Goal: Task Accomplishment & Management: Manage account settings

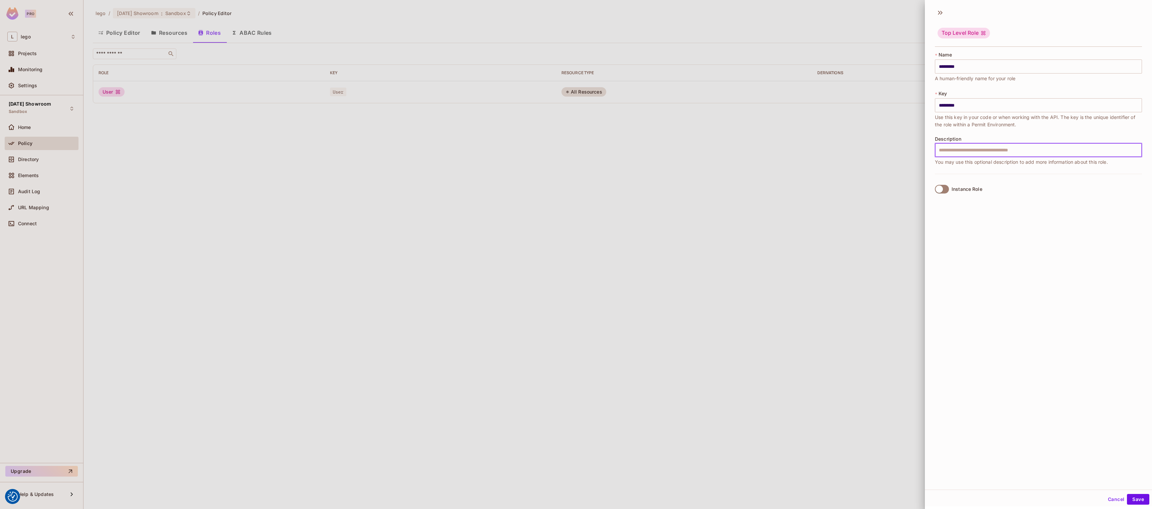
click at [33, 81] on div at bounding box center [576, 254] width 1152 height 509
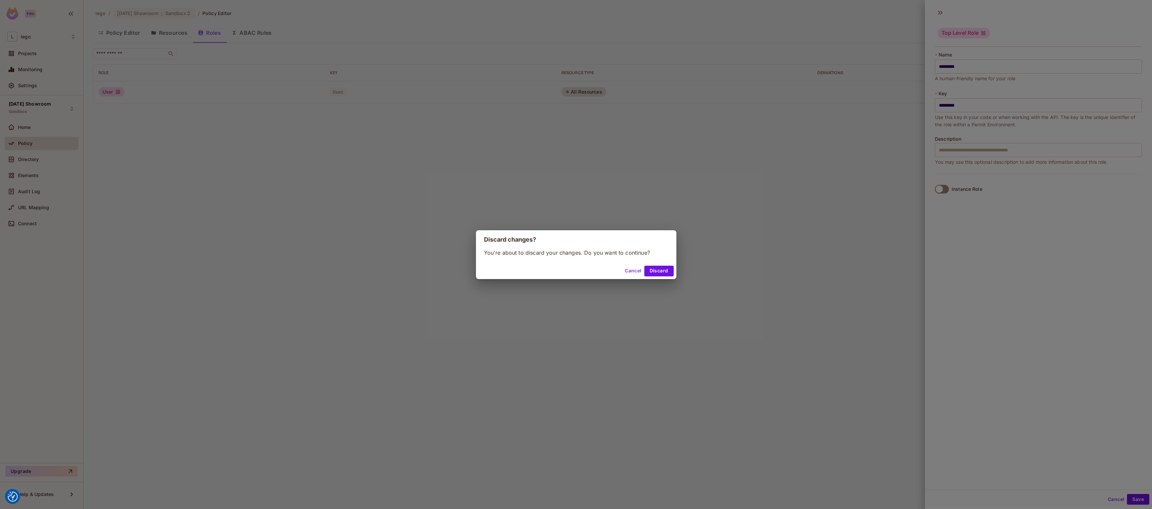
click at [27, 84] on div "Discard changes? You're about to discard your changes. Do you want to continue?…" at bounding box center [576, 254] width 1152 height 509
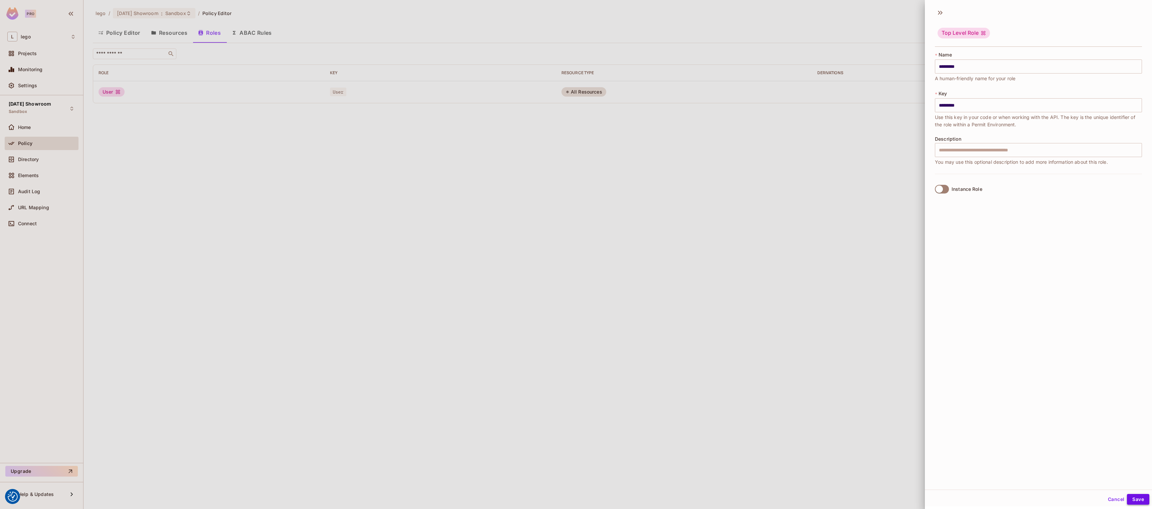
click at [1137, 501] on button "Save" at bounding box center [1138, 499] width 22 height 11
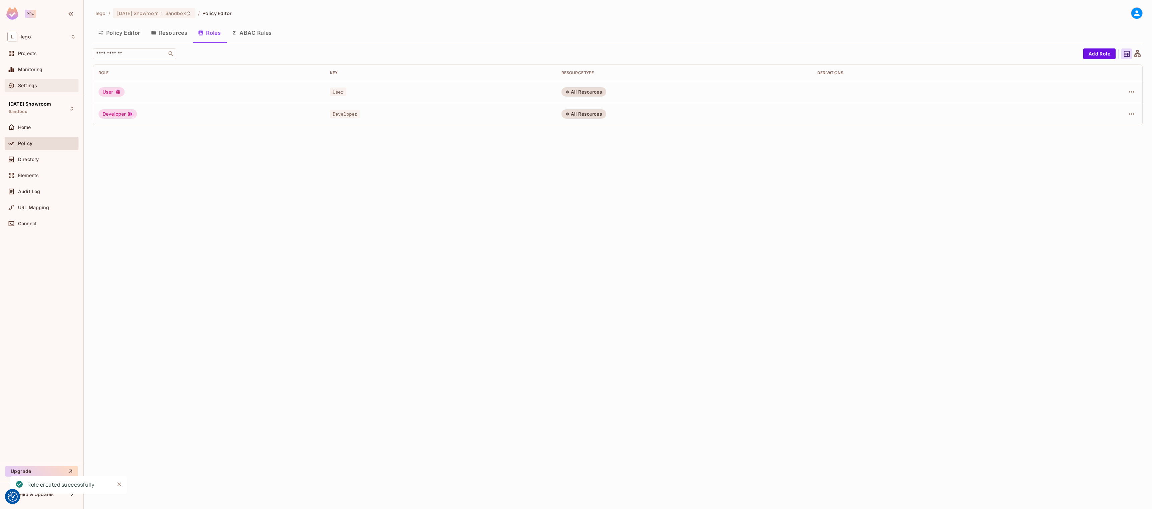
click at [31, 87] on span "Settings" at bounding box center [27, 85] width 19 height 5
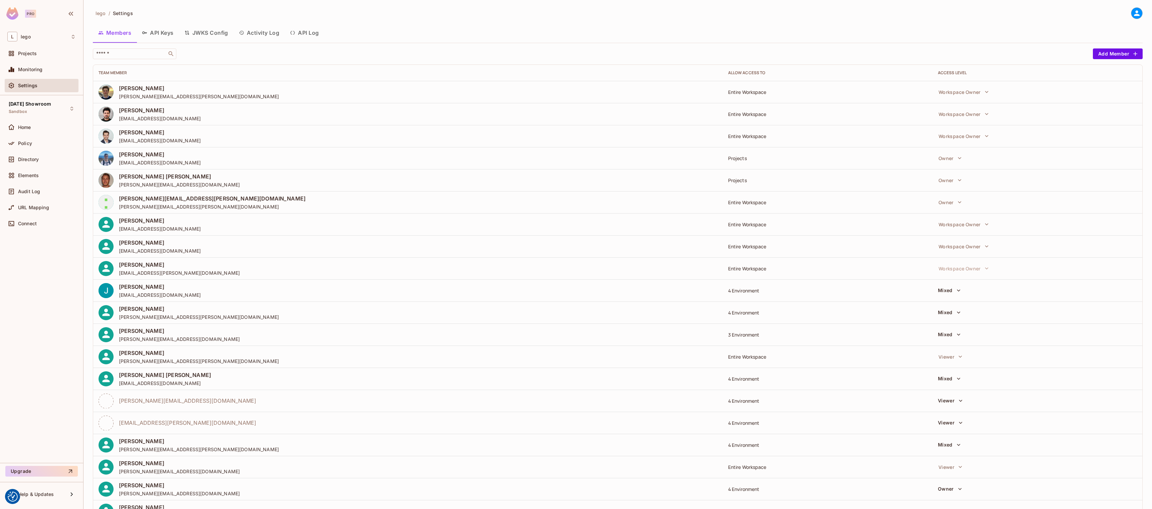
click at [170, 34] on button "API Keys" at bounding box center [158, 32] width 42 height 17
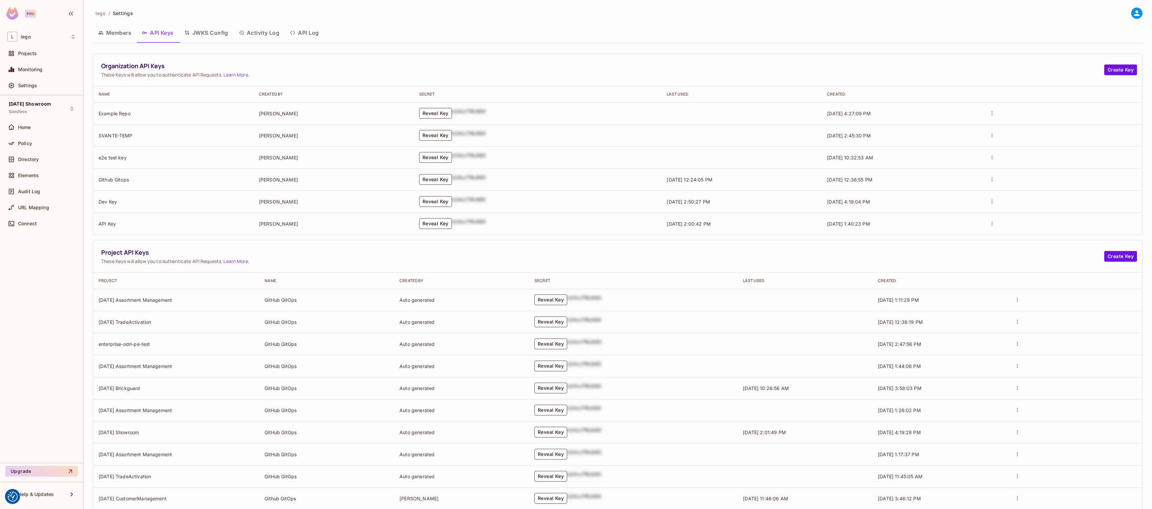
click at [435, 133] on button "Reveal Key" at bounding box center [435, 135] width 33 height 11
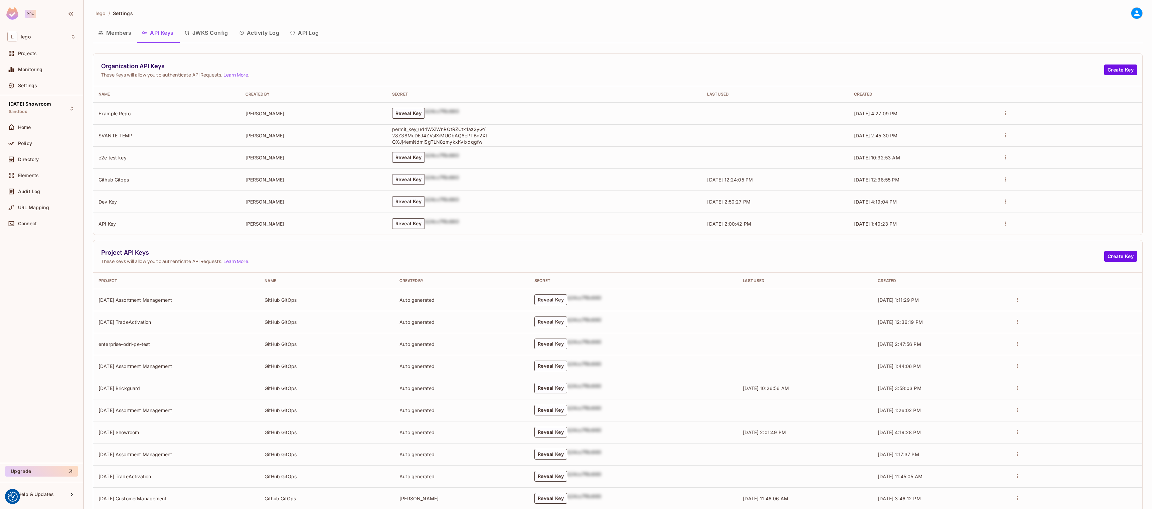
click at [445, 134] on p "permit_key_ud4WXiWnRQtRZCtx1az2yGY28Z38MuDEJ4ZVslXiMUCbAQ8ePTBn2XtQXJj4emNdmiSg…" at bounding box center [440, 135] width 97 height 19
copy p "permit_key_ud4WXiWnRQtRZCtx1az2yGY28Z38MuDEJ4ZVslXiMUCbAQ8ePTBn2XtQXJj4emNdmiSg…"
click at [40, 101] on span "[DATE] Showroom" at bounding box center [30, 103] width 42 height 5
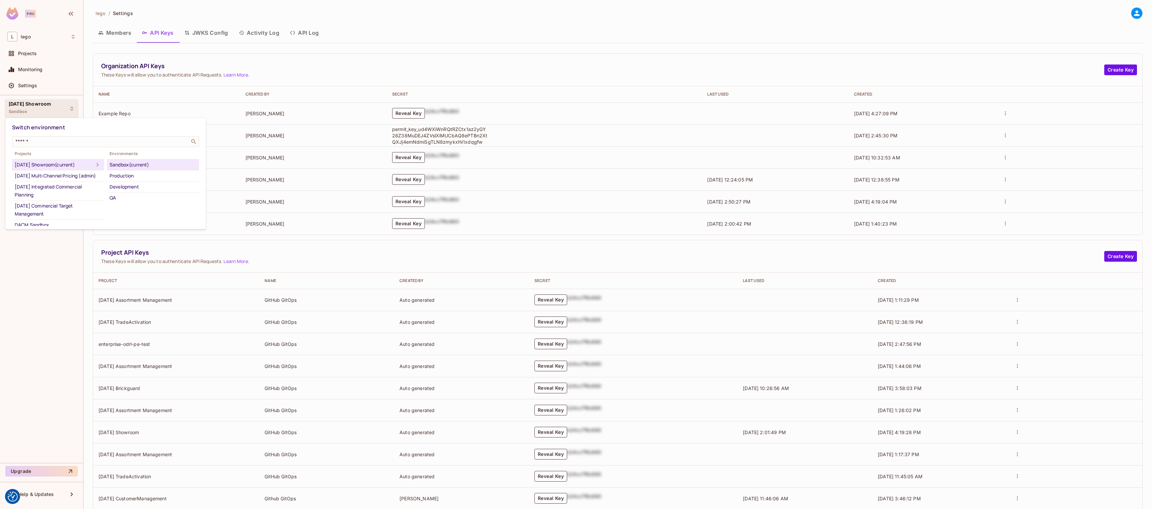
click at [50, 280] on div at bounding box center [576, 254] width 1152 height 509
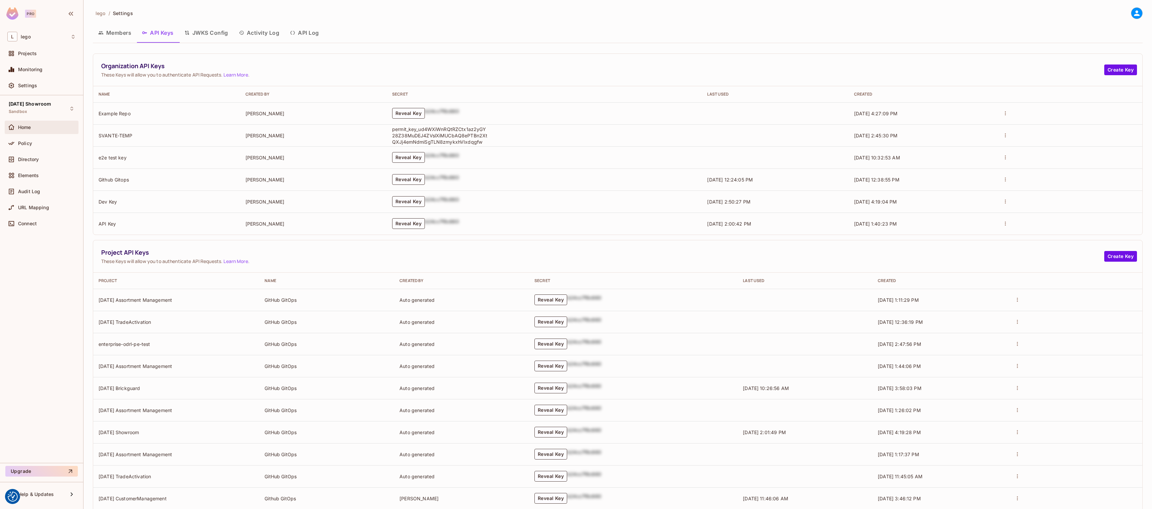
click at [30, 129] on span "Home" at bounding box center [24, 127] width 13 height 5
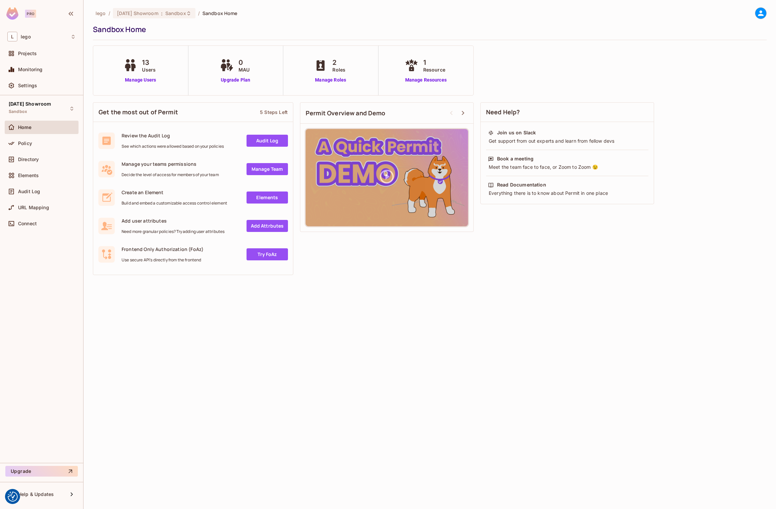
click at [366, 351] on div "lego / 04.03.03 Showroom : Sandbox / Sandbox Home Sandbox Home 13 Users Manage …" at bounding box center [430, 254] width 692 height 509
click at [32, 47] on div "Projects" at bounding box center [42, 53] width 74 height 13
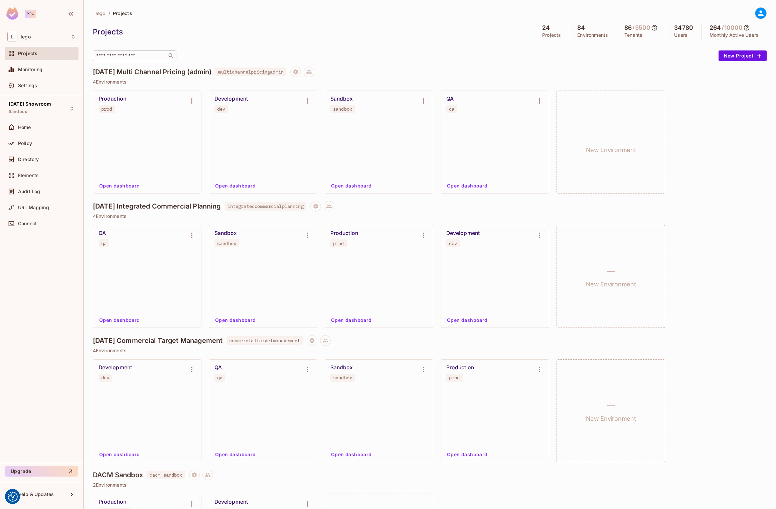
click at [111, 55] on input "text" at bounding box center [130, 55] width 70 height 7
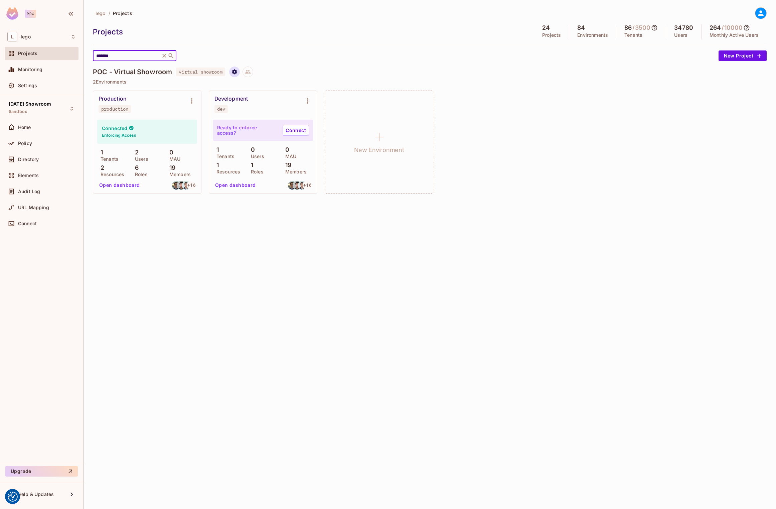
click at [236, 73] on icon "Project settings" at bounding box center [234, 71] width 5 height 5
click at [266, 112] on div "Delete Project" at bounding box center [272, 112] width 32 height 7
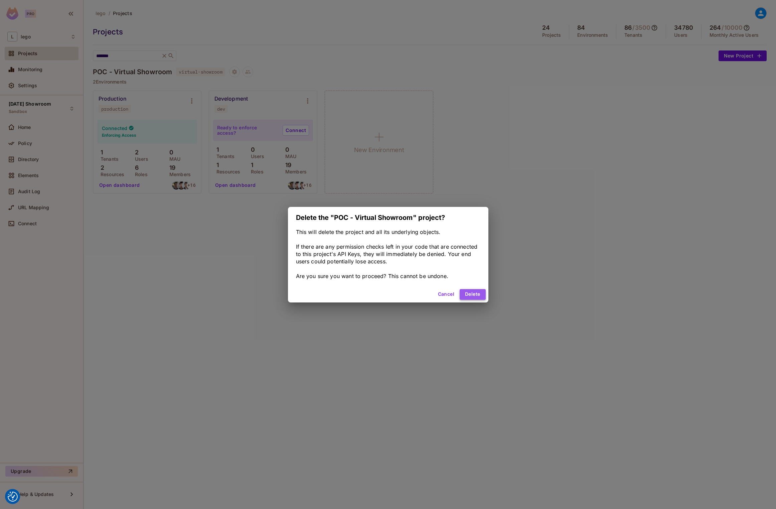
click at [471, 292] on button "Delete" at bounding box center [473, 294] width 26 height 11
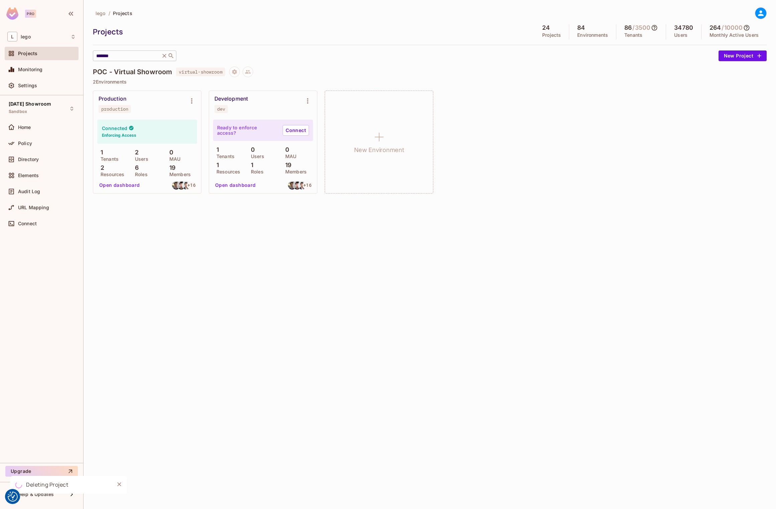
click at [123, 57] on input "*******" at bounding box center [126, 55] width 63 height 7
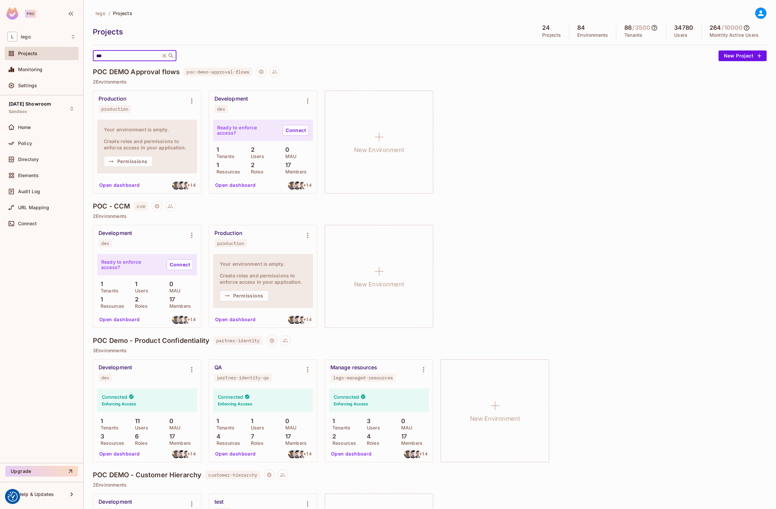
type input "***"
click at [165, 56] on icon at bounding box center [164, 56] width 4 height 4
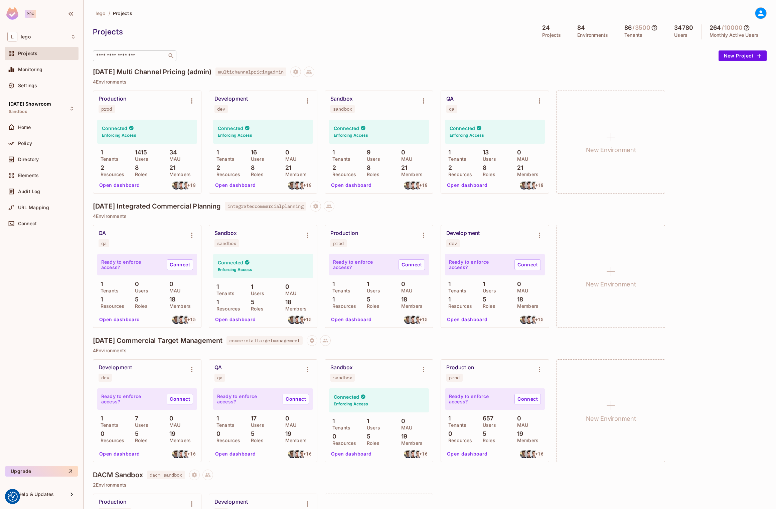
click at [118, 51] on div "​" at bounding box center [135, 55] width 84 height 11
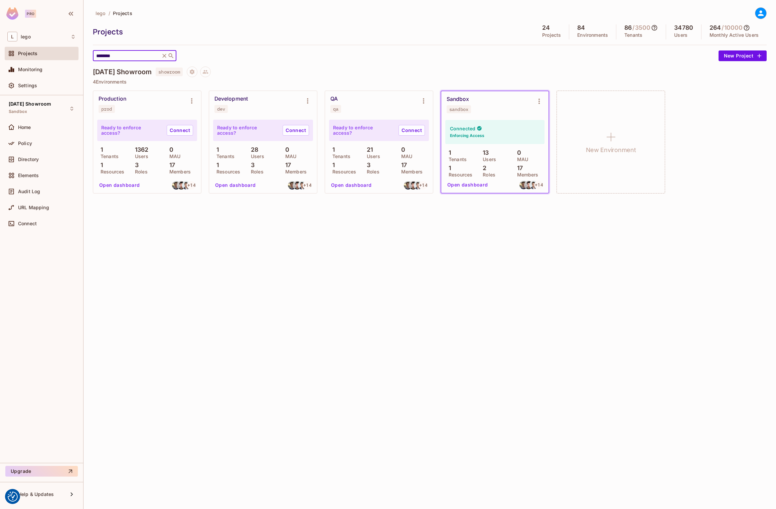
type input "********"
click at [467, 186] on button "Open dashboard" at bounding box center [468, 184] width 46 height 11
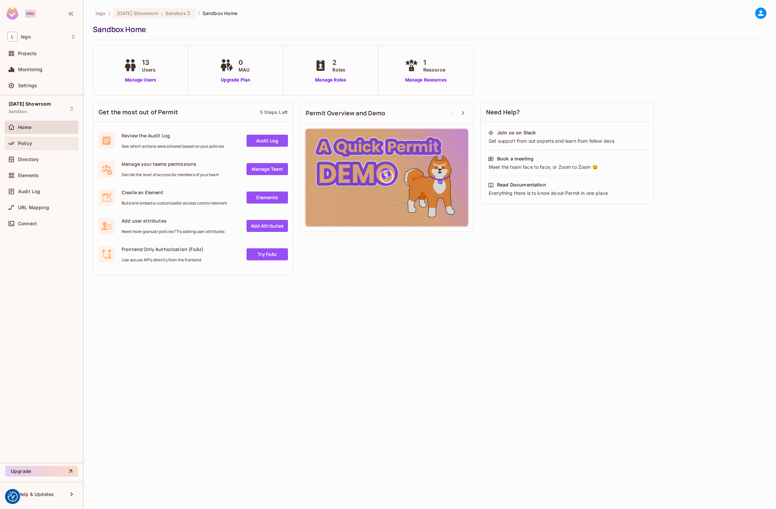
click at [32, 146] on div "Policy" at bounding box center [41, 143] width 68 height 8
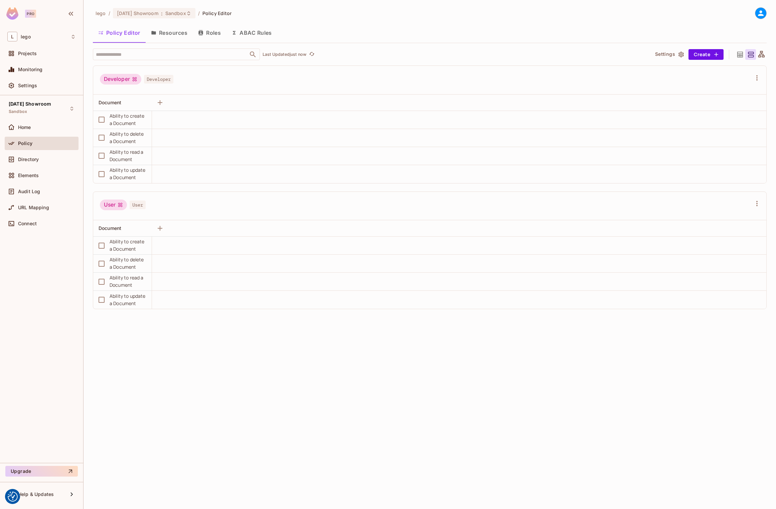
click at [204, 30] on button "Roles" at bounding box center [209, 32] width 33 height 17
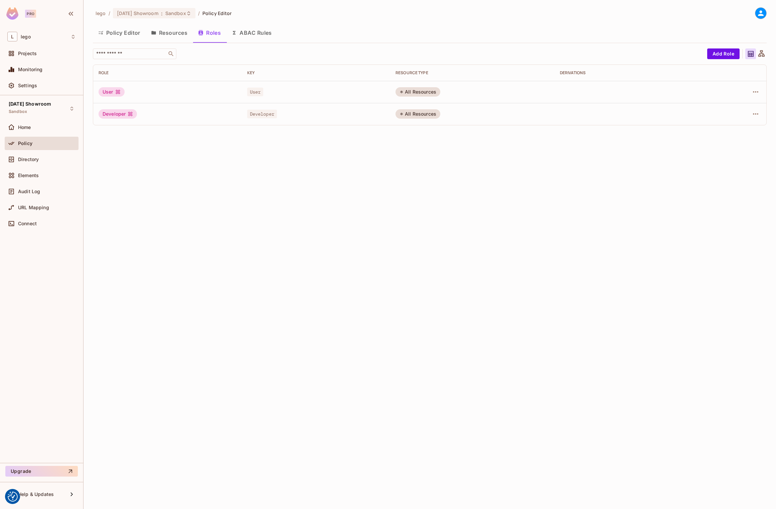
click at [113, 31] on button "Policy Editor" at bounding box center [119, 32] width 53 height 17
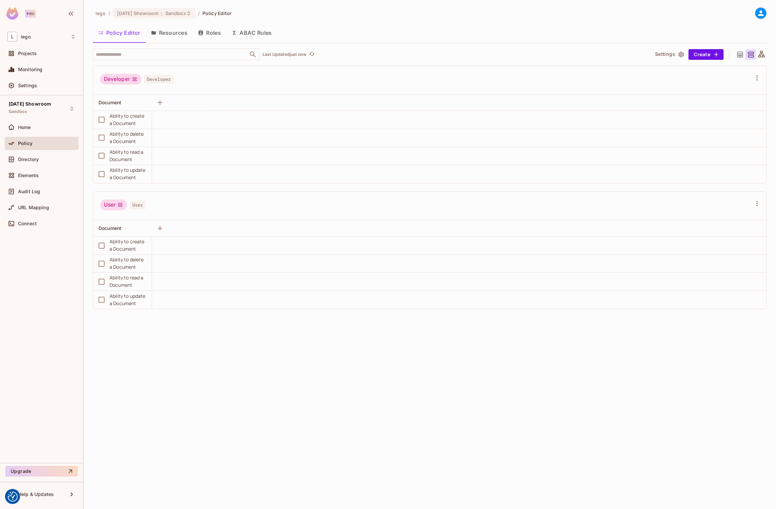
click at [171, 29] on button "Resources" at bounding box center [169, 32] width 47 height 17
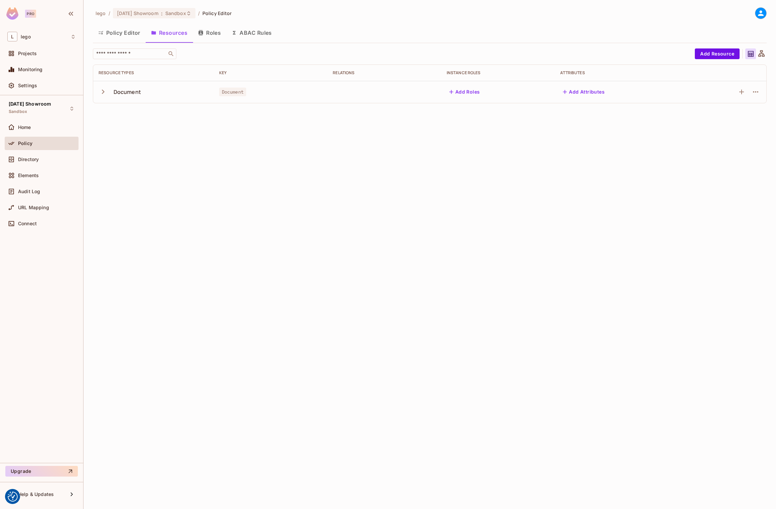
click at [103, 91] on icon "button" at bounding box center [103, 92] width 3 height 4
click at [756, 89] on icon "button" at bounding box center [756, 92] width 8 height 8
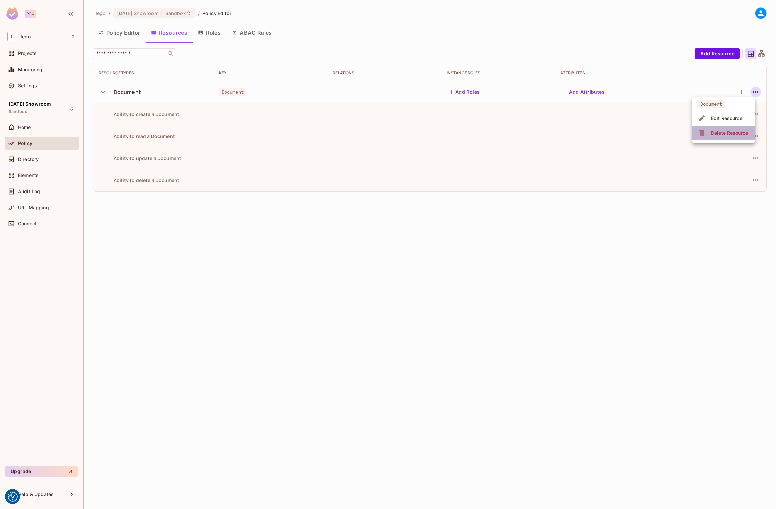
click at [720, 134] on div "Delete Resource" at bounding box center [729, 133] width 37 height 7
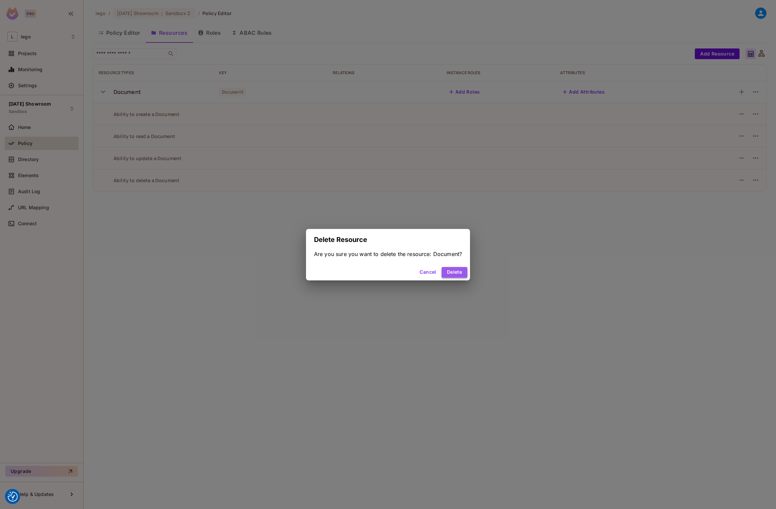
click at [453, 272] on button "Delete" at bounding box center [455, 272] width 26 height 11
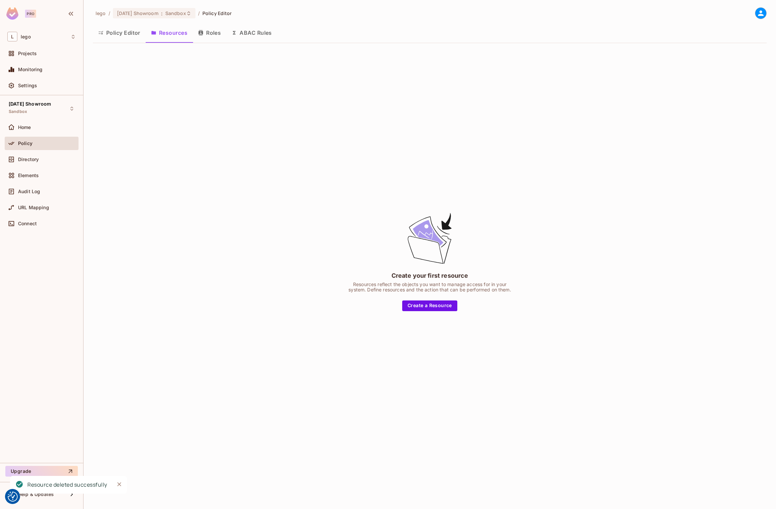
click at [208, 29] on button "Roles" at bounding box center [209, 32] width 33 height 17
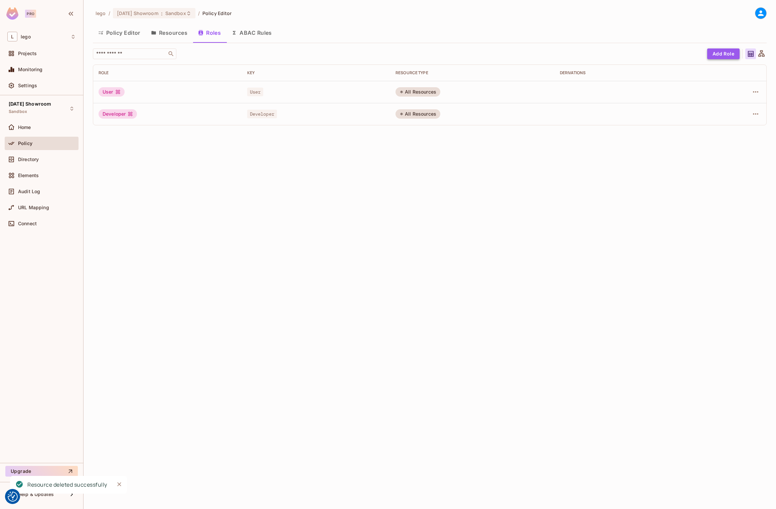
click at [728, 58] on button "Add Role" at bounding box center [723, 53] width 32 height 11
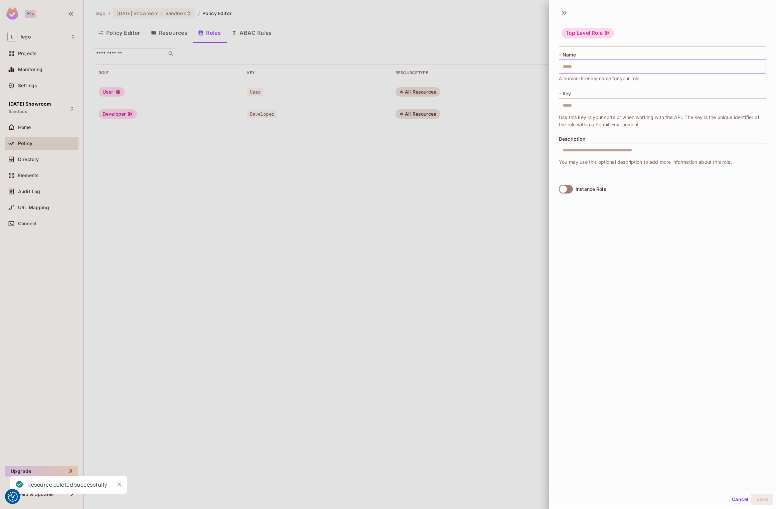
click at [574, 67] on input "text" at bounding box center [662, 66] width 207 height 14
paste input "**********"
type input "**********"
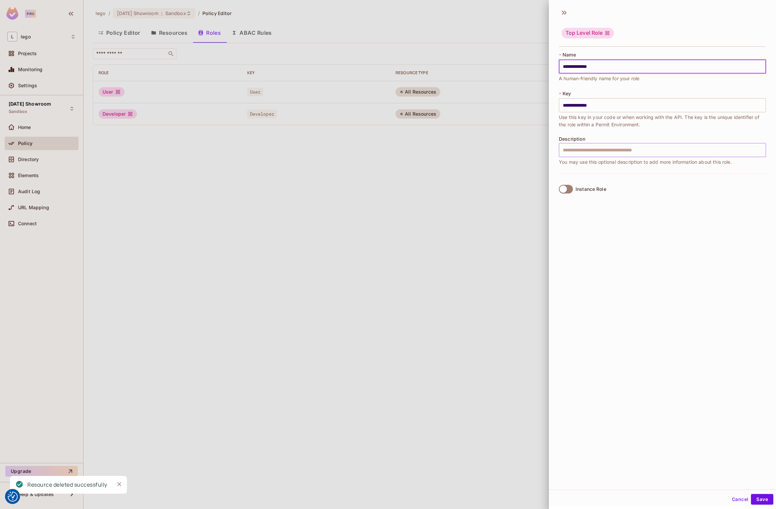
click at [635, 149] on input "text" at bounding box center [662, 150] width 207 height 14
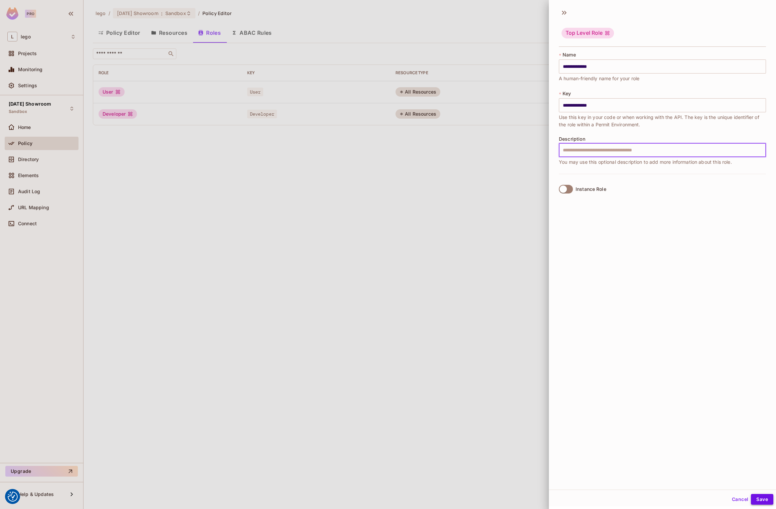
click at [766, 498] on button "Save" at bounding box center [762, 499] width 22 height 11
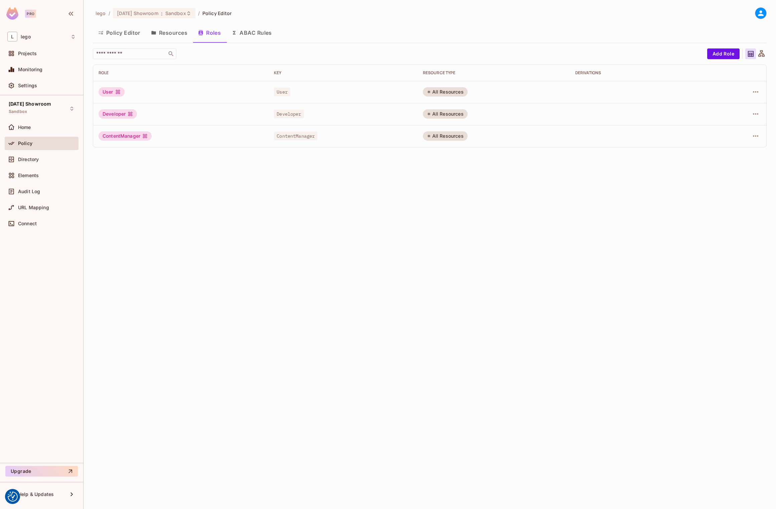
click at [166, 265] on div "lego / [DATE] Showroom : Sandbox / Policy Editor Policy Editor Resources Roles …" at bounding box center [430, 254] width 692 height 509
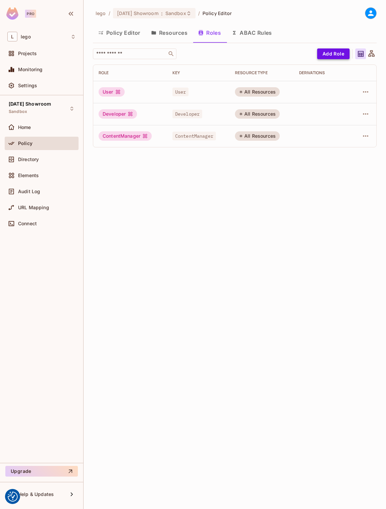
click at [334, 52] on button "Add Role" at bounding box center [333, 53] width 32 height 11
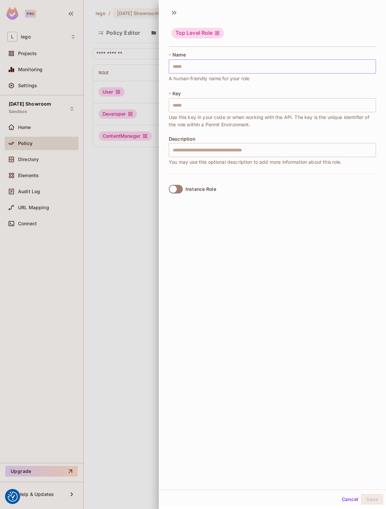
click at [201, 61] on input "text" at bounding box center [272, 66] width 207 height 14
paste input "**********"
type input "**********"
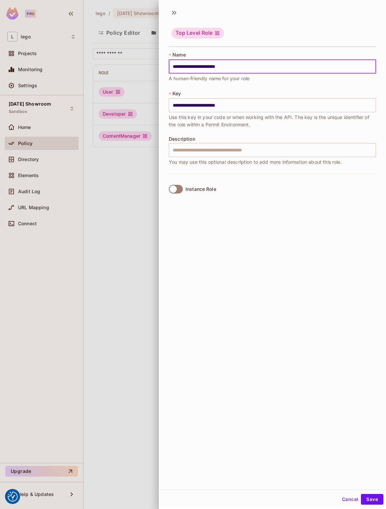
type input "**********"
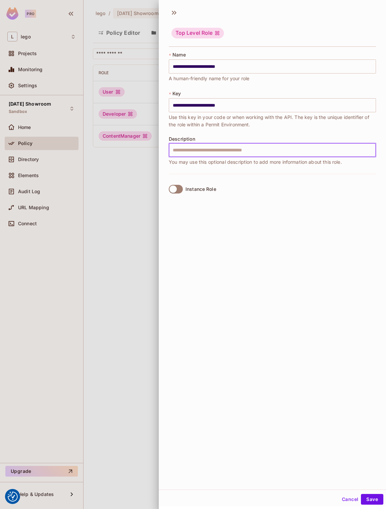
click at [199, 145] on input "text" at bounding box center [272, 150] width 207 height 14
paste input "**********"
type input "**********"
click at [371, 497] on button "Save" at bounding box center [372, 499] width 22 height 11
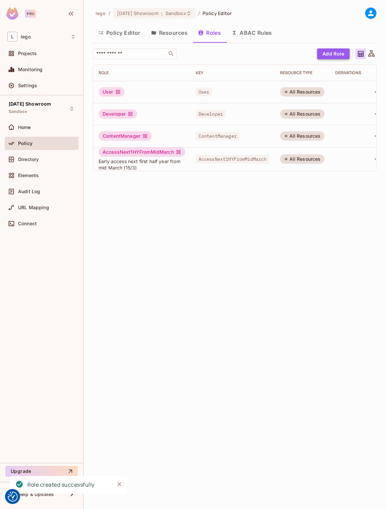
click at [333, 55] on button "Add Role" at bounding box center [333, 53] width 32 height 11
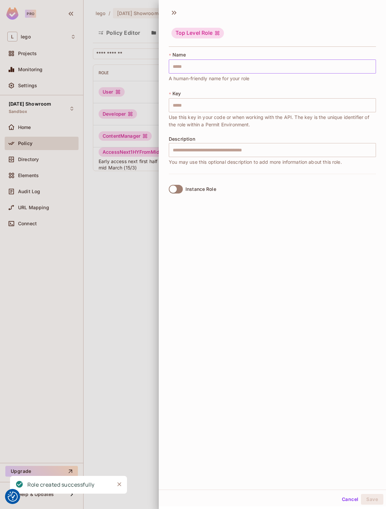
click at [198, 65] on input "text" at bounding box center [272, 66] width 207 height 14
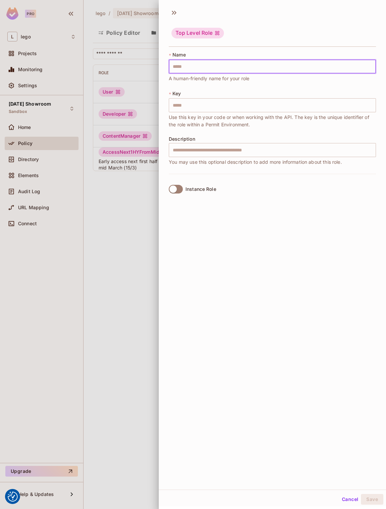
paste input "**********"
type input "**********"
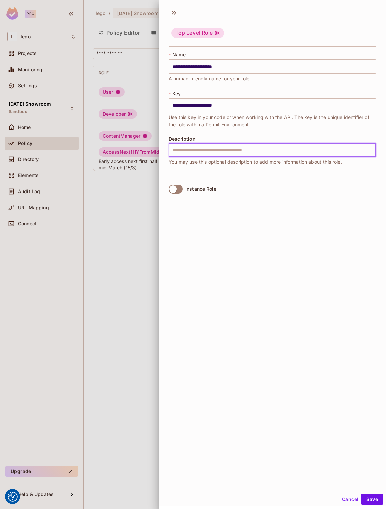
click at [221, 154] on input "text" at bounding box center [272, 150] width 207 height 14
click at [250, 148] on input "text" at bounding box center [272, 150] width 207 height 14
paste input "**********"
type input "**********"
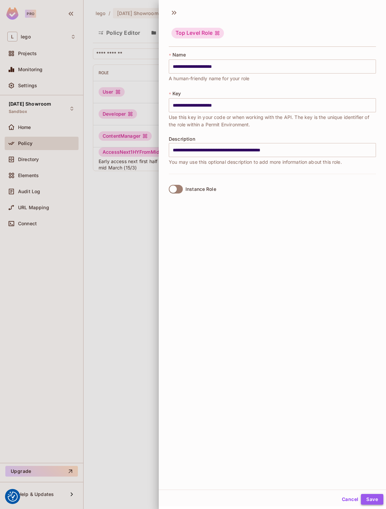
click at [377, 503] on button "Save" at bounding box center [372, 499] width 22 height 11
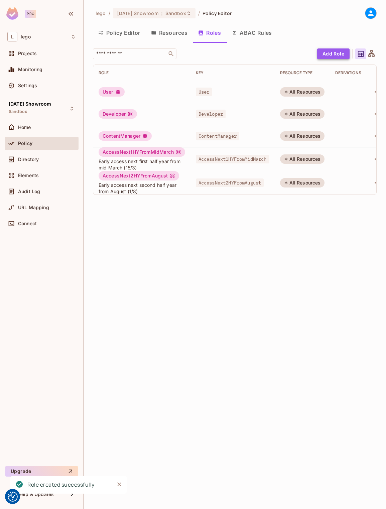
click at [337, 53] on button "Add Role" at bounding box center [333, 53] width 32 height 11
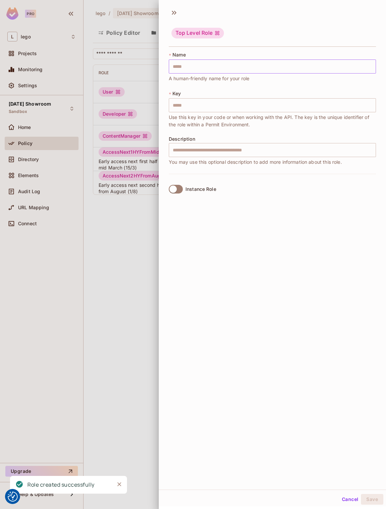
click at [195, 69] on input "text" at bounding box center [272, 66] width 207 height 14
paste input "*****"
type input "*****"
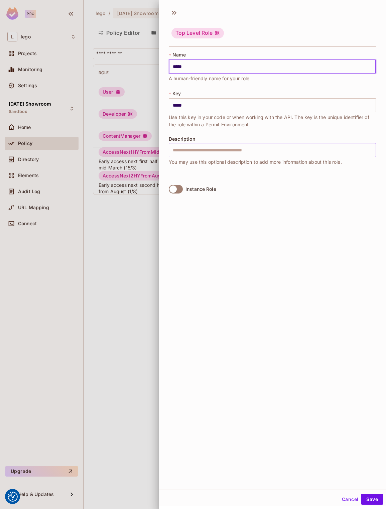
type input "*****"
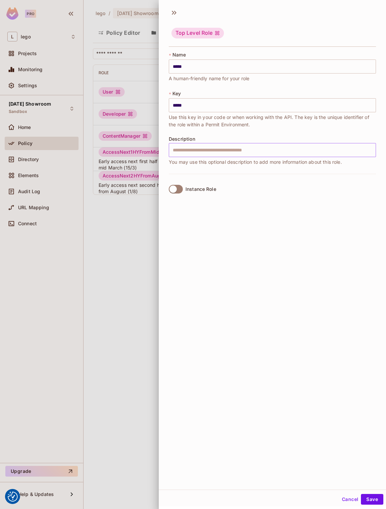
click at [210, 154] on input "text" at bounding box center [272, 150] width 207 height 14
paste input "**********"
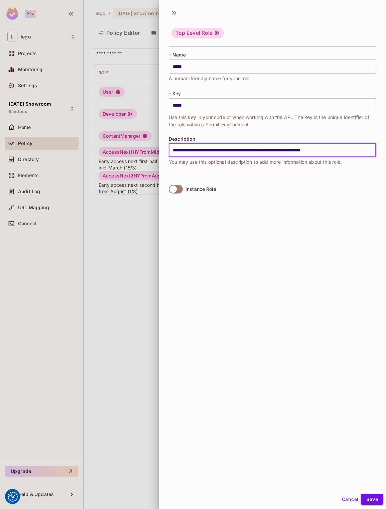
type input "**********"
click at [371, 498] on button "Save" at bounding box center [372, 499] width 22 height 11
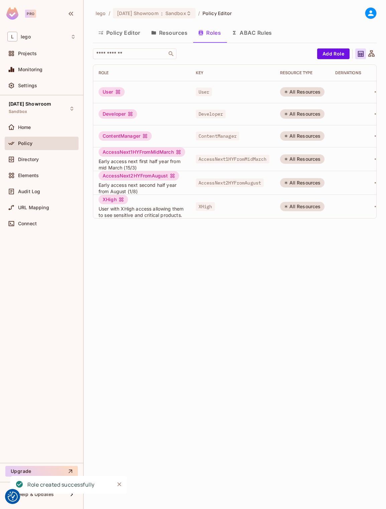
click at [127, 162] on span "Early access next first half year from mid March (15/3)" at bounding box center [142, 164] width 87 height 13
click at [192, 338] on div "lego / [DATE] Showroom : Sandbox / Policy Editor Policy Editor Resources Roles …" at bounding box center [235, 254] width 302 height 509
click at [109, 199] on div "XHigh" at bounding box center [113, 199] width 29 height 9
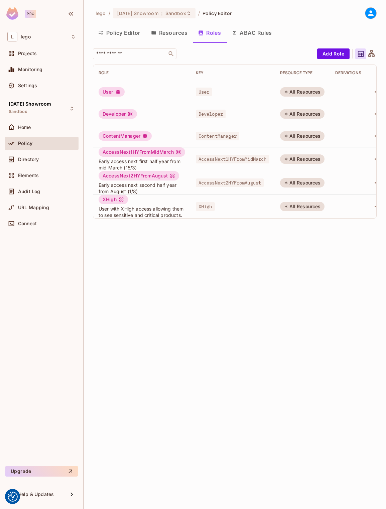
click at [109, 199] on div "XHigh" at bounding box center [113, 199] width 29 height 9
click at [179, 247] on div "lego / [DATE] Showroom : Sandbox / Policy Editor Policy Editor Resources Roles …" at bounding box center [235, 254] width 302 height 509
click at [330, 53] on button "Add Role" at bounding box center [334, 53] width 32 height 11
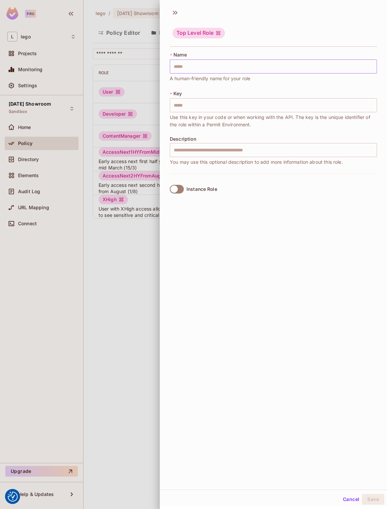
click at [204, 68] on input "text" at bounding box center [273, 66] width 207 height 14
click at [219, 65] on input "text" at bounding box center [273, 66] width 207 height 14
paste input "**********"
type input "**********"
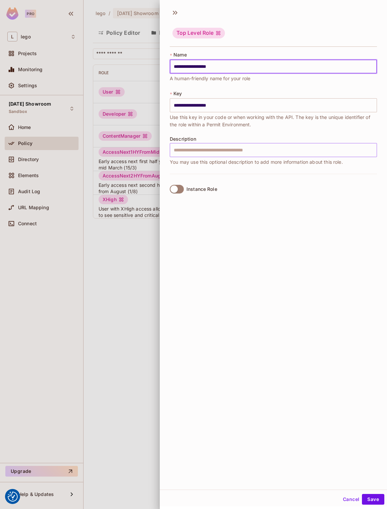
type input "**********"
click at [202, 151] on input "text" at bounding box center [273, 150] width 207 height 14
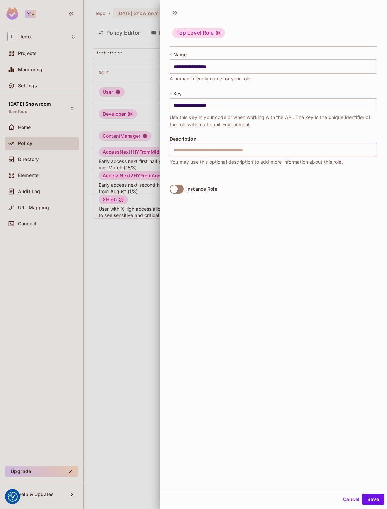
click at [229, 157] on div "Description ​ You may use this optional description to add more information abo…" at bounding box center [273, 150] width 207 height 29
paste input "**********"
type input "**********"
click at [378, 498] on button "Save" at bounding box center [373, 499] width 22 height 11
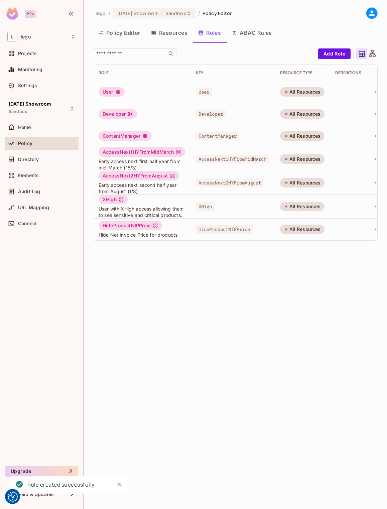
click at [141, 230] on div "HideProductNIPPrice" at bounding box center [130, 225] width 63 height 9
click at [107, 230] on div "HideProductNIPPrice" at bounding box center [130, 225] width 63 height 9
click at [141, 230] on div "HideProductNIPPrice" at bounding box center [130, 225] width 63 height 9
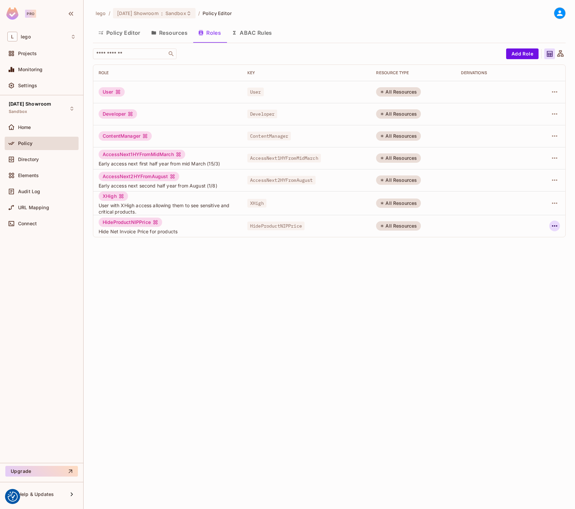
click at [554, 228] on icon "button" at bounding box center [554, 226] width 8 height 8
click at [519, 269] on div "Delete Role" at bounding box center [527, 270] width 26 height 7
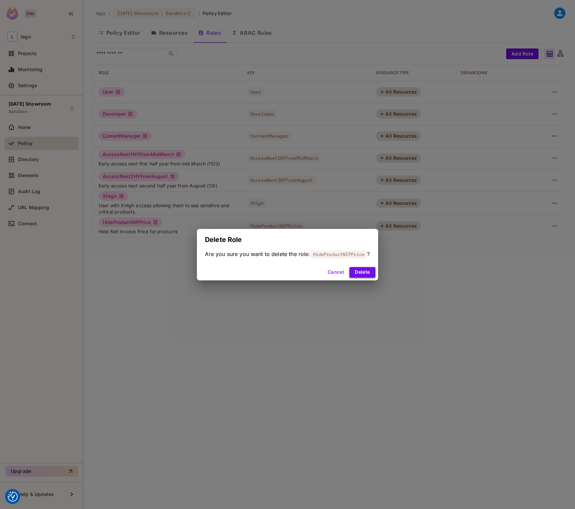
click at [365, 271] on button "Delete" at bounding box center [362, 272] width 26 height 11
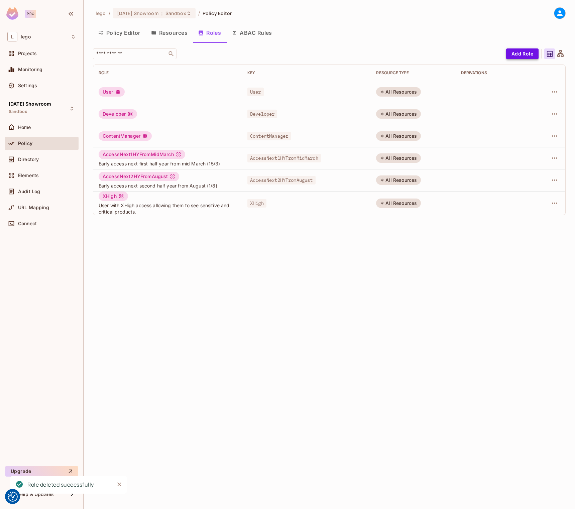
click at [515, 50] on button "Add Role" at bounding box center [522, 53] width 32 height 11
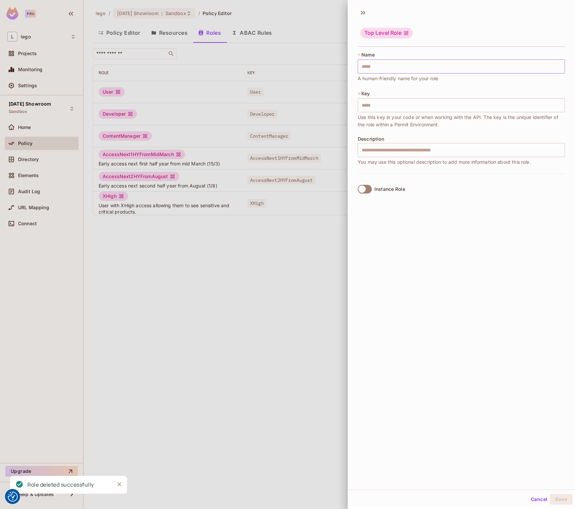
click at [382, 68] on input "text" at bounding box center [460, 66] width 207 height 14
paste input "**********"
type input "**********"
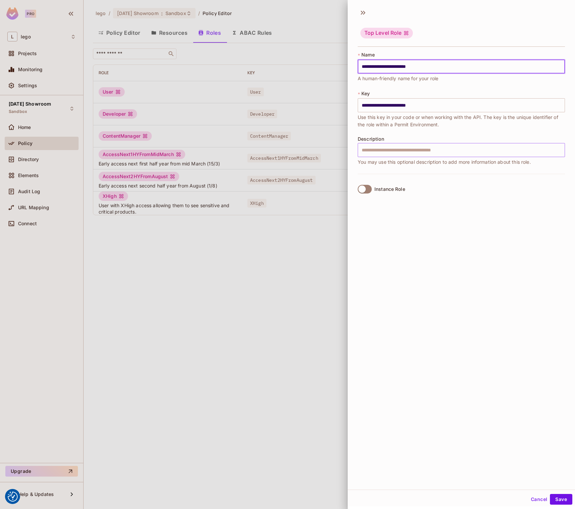
type input "**********"
click at [382, 150] on input "text" at bounding box center [460, 150] width 207 height 14
paste input "**********"
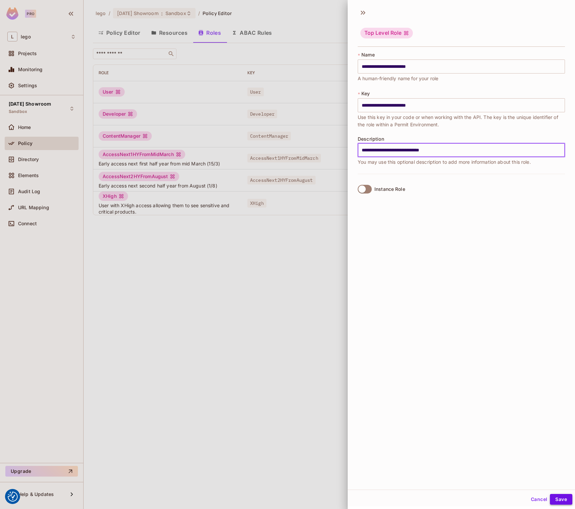
type input "**********"
click at [566, 496] on button "Save" at bounding box center [561, 499] width 22 height 11
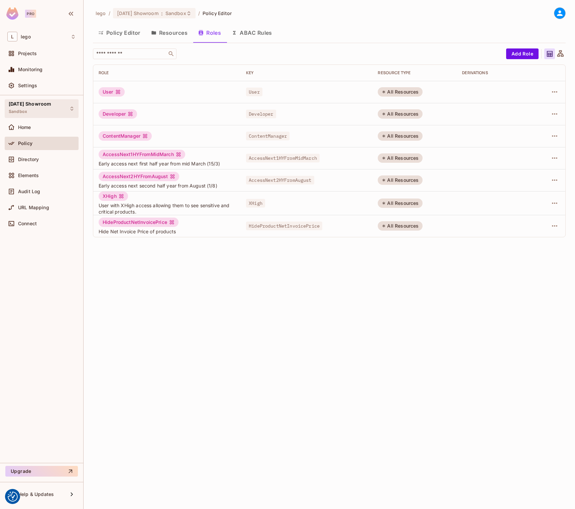
click at [51, 108] on div "[DATE] Showroom Sandbox" at bounding box center [30, 108] width 42 height 14
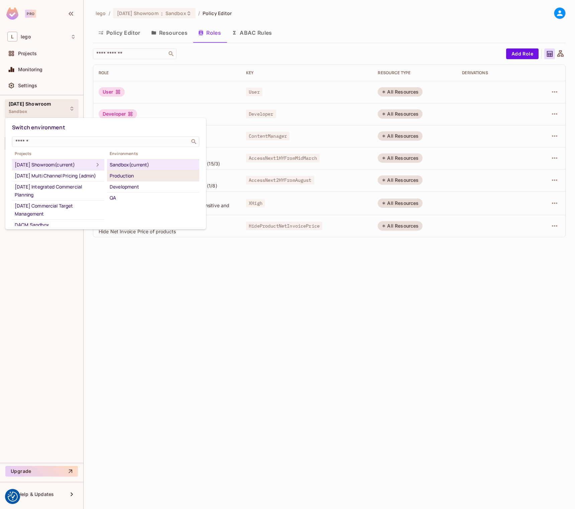
click at [143, 176] on div "Production" at bounding box center [153, 176] width 87 height 8
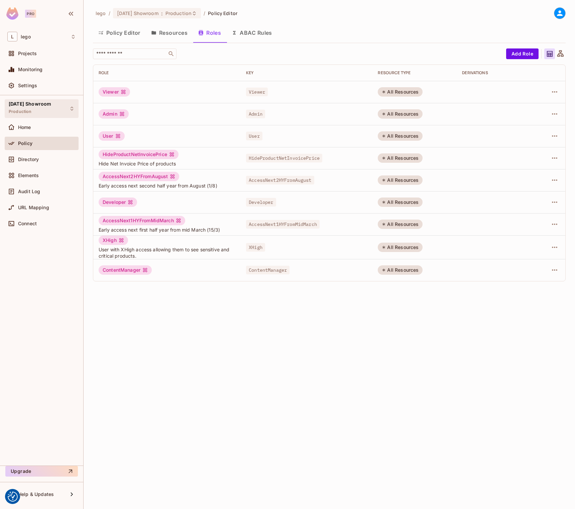
click at [43, 104] on span "[DATE] Showroom" at bounding box center [30, 103] width 42 height 5
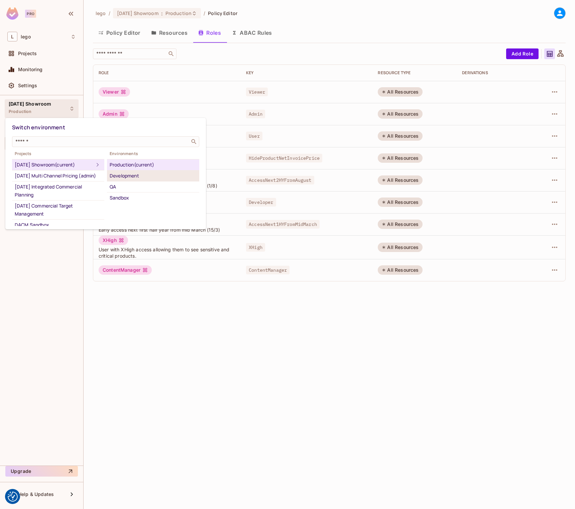
click at [134, 177] on div "Development" at bounding box center [153, 176] width 87 height 8
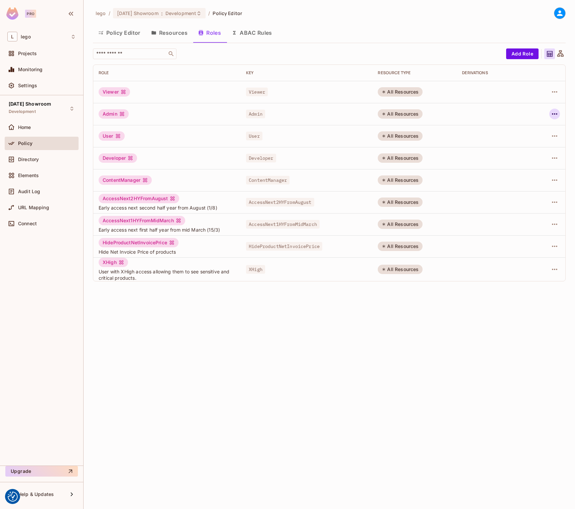
click at [558, 116] on button "button" at bounding box center [554, 114] width 11 height 11
click at [525, 159] on div "Delete Role" at bounding box center [527, 158] width 26 height 7
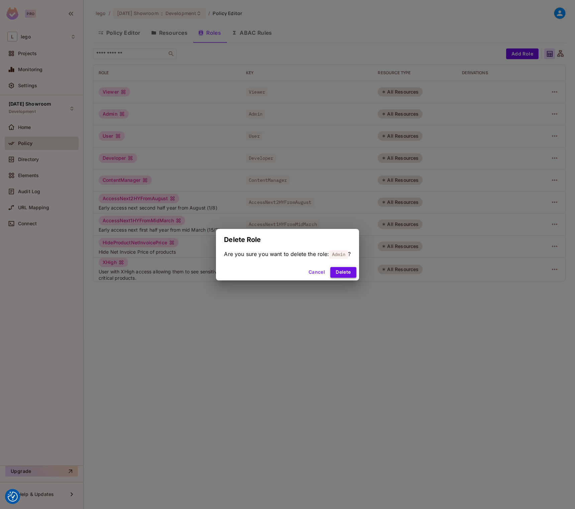
click at [348, 274] on button "Delete" at bounding box center [343, 272] width 26 height 11
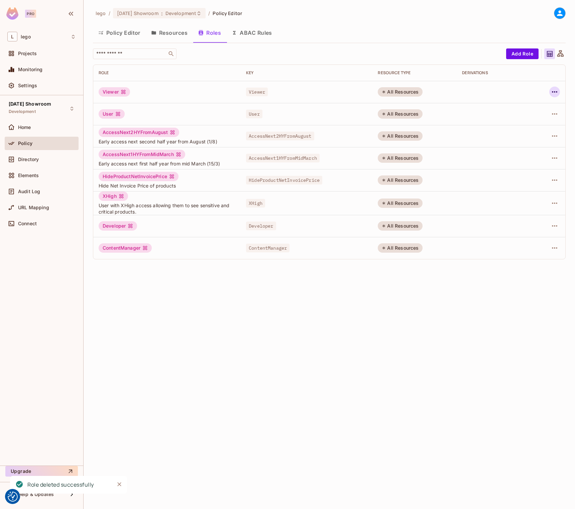
click at [558, 92] on icon "button" at bounding box center [554, 92] width 8 height 8
click at [537, 135] on div "Delete Role" at bounding box center [527, 136] width 26 height 7
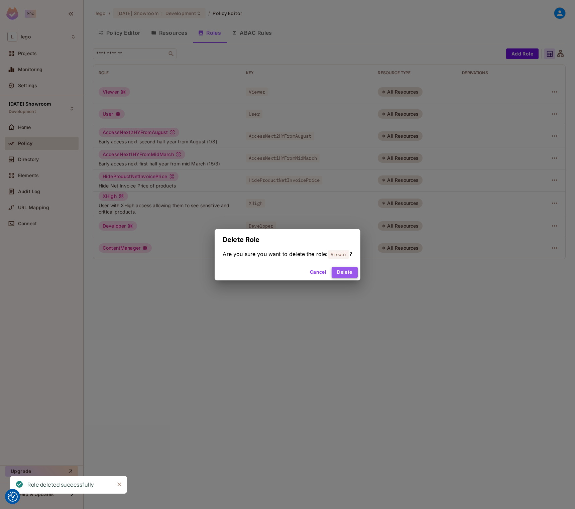
click at [352, 276] on button "Delete" at bounding box center [344, 272] width 26 height 11
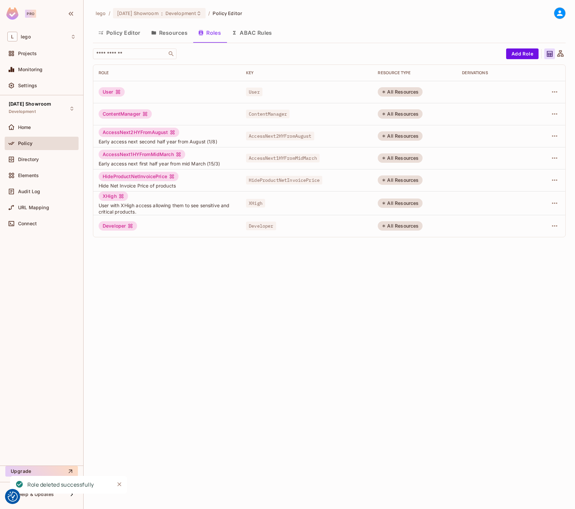
click at [158, 30] on button "Resources" at bounding box center [169, 32] width 47 height 17
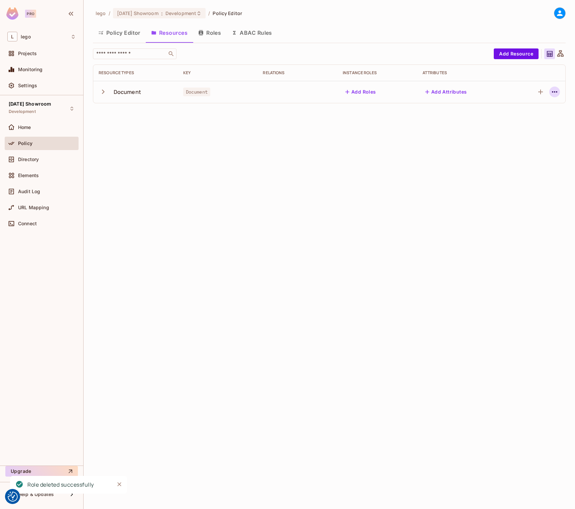
click at [554, 94] on icon "button" at bounding box center [554, 92] width 8 height 8
click at [529, 134] on div "Delete Resource" at bounding box center [527, 133] width 37 height 7
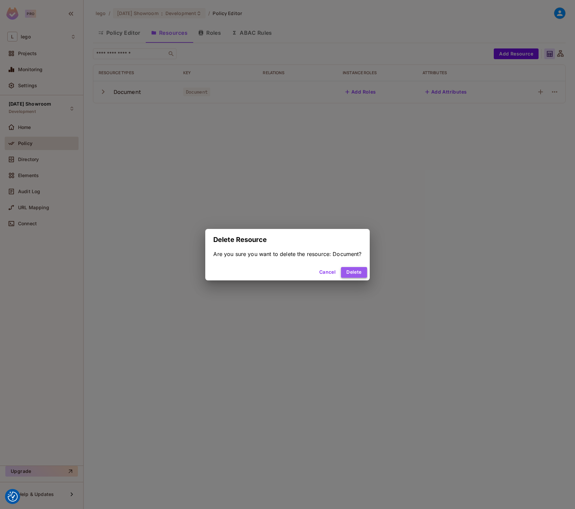
click at [353, 270] on button "Delete" at bounding box center [354, 272] width 26 height 11
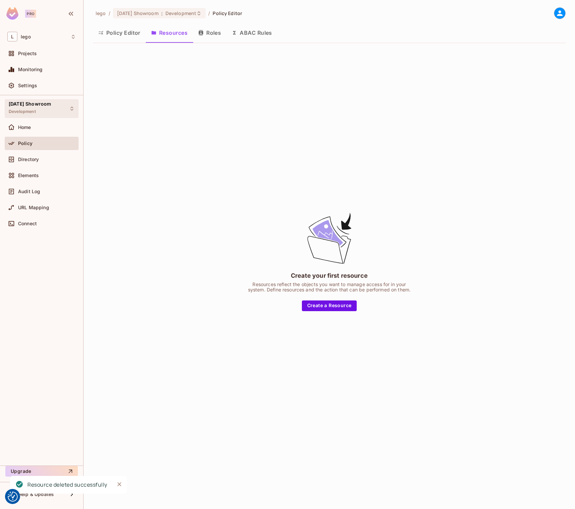
click at [43, 110] on div "[DATE] Showroom Development" at bounding box center [30, 108] width 42 height 14
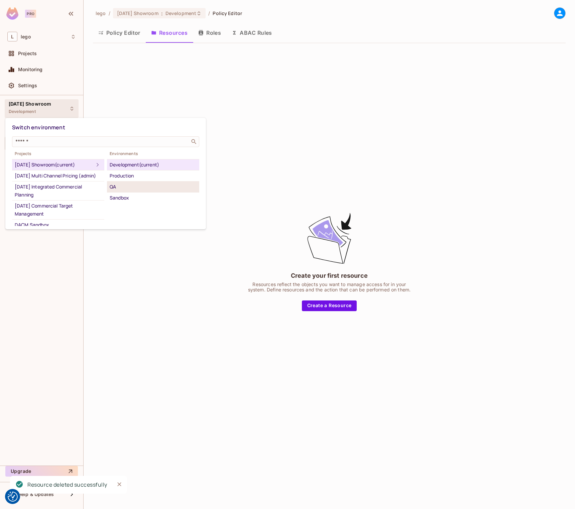
click at [129, 187] on div "QA" at bounding box center [153, 187] width 87 height 8
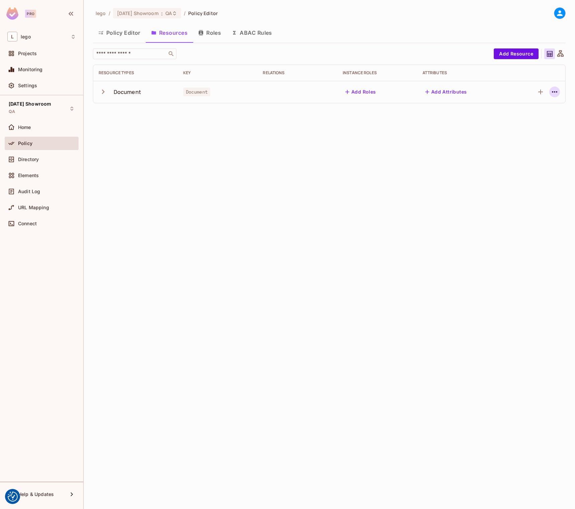
click at [550, 93] on button "button" at bounding box center [554, 92] width 11 height 11
click at [527, 133] on div "Delete Resource" at bounding box center [527, 133] width 37 height 7
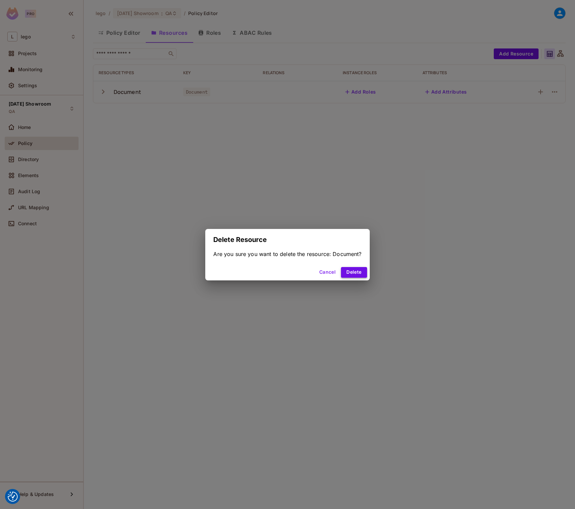
click at [363, 270] on button "Delete" at bounding box center [354, 272] width 26 height 11
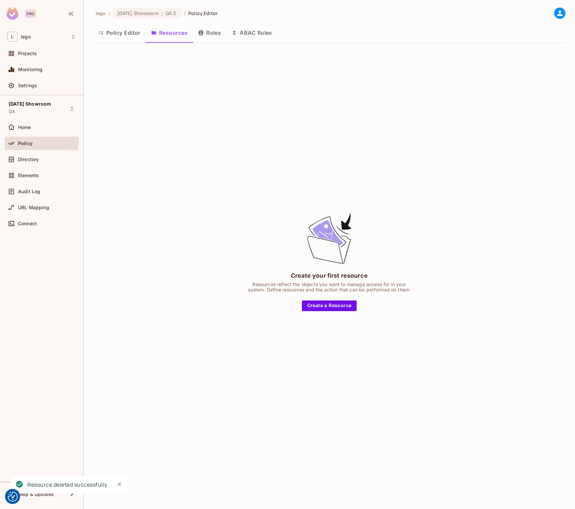
click at [212, 34] on button "Roles" at bounding box center [209, 32] width 33 height 17
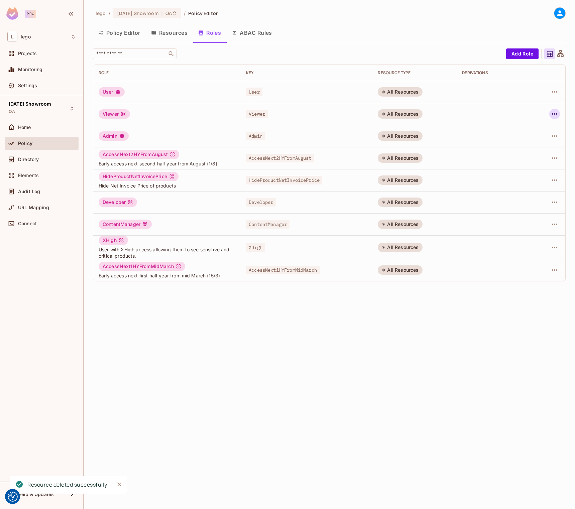
click at [558, 112] on icon "button" at bounding box center [554, 114] width 8 height 8
click at [535, 159] on div "Delete Role" at bounding box center [527, 158] width 26 height 7
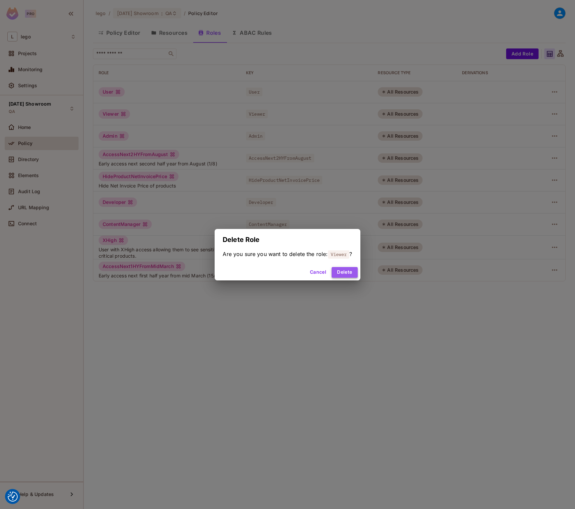
click at [351, 273] on button "Delete" at bounding box center [344, 272] width 26 height 11
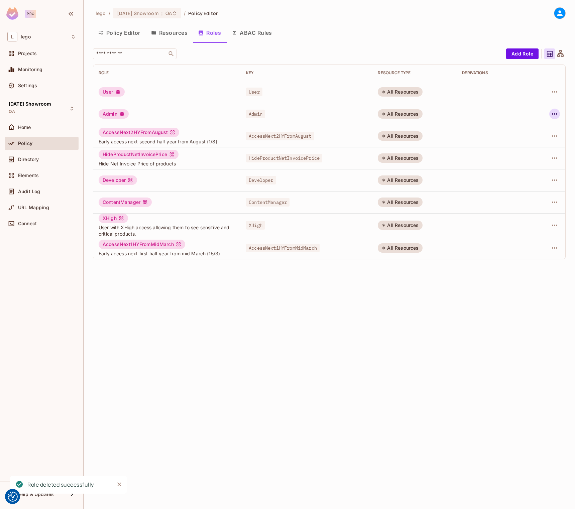
click at [558, 112] on icon "button" at bounding box center [554, 114] width 8 height 8
click at [513, 160] on span "Delete Role" at bounding box center [527, 158] width 30 height 11
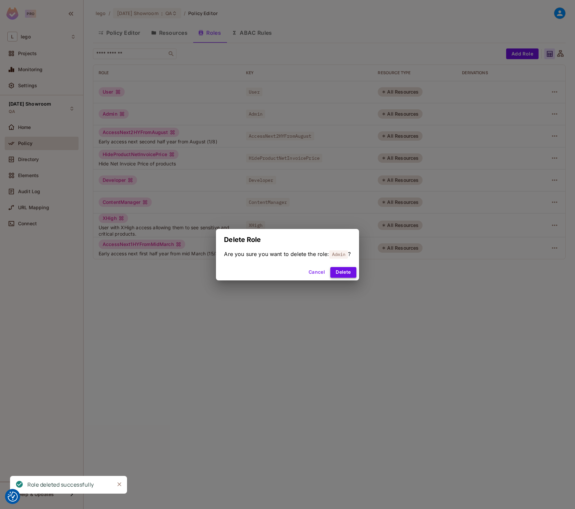
click at [338, 274] on button "Delete" at bounding box center [343, 272] width 26 height 11
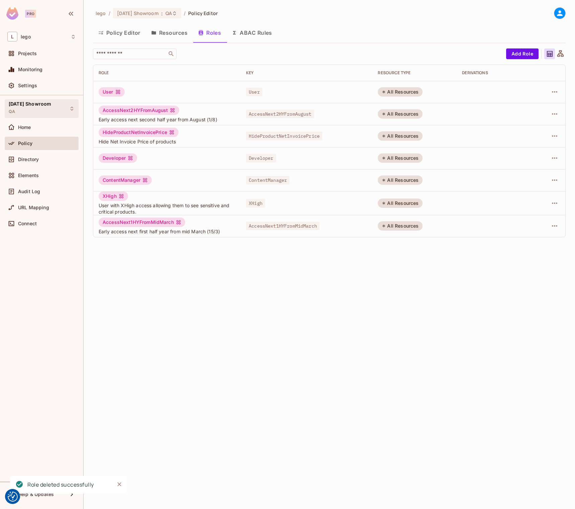
click at [50, 102] on span "[DATE] Showroom" at bounding box center [30, 103] width 42 height 5
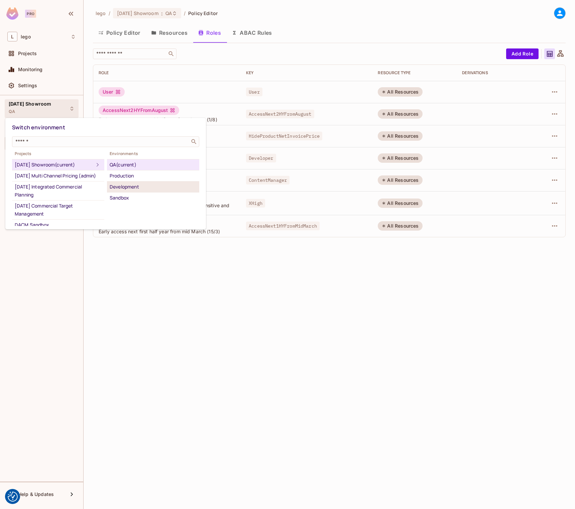
click at [131, 186] on div "Development" at bounding box center [153, 187] width 87 height 8
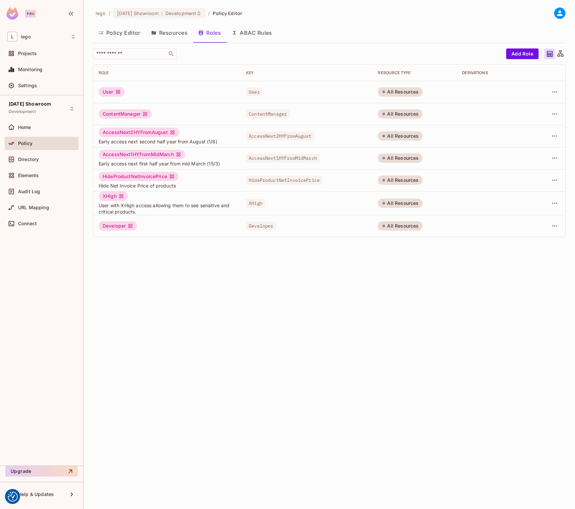
click at [178, 33] on button "Resources" at bounding box center [169, 32] width 47 height 17
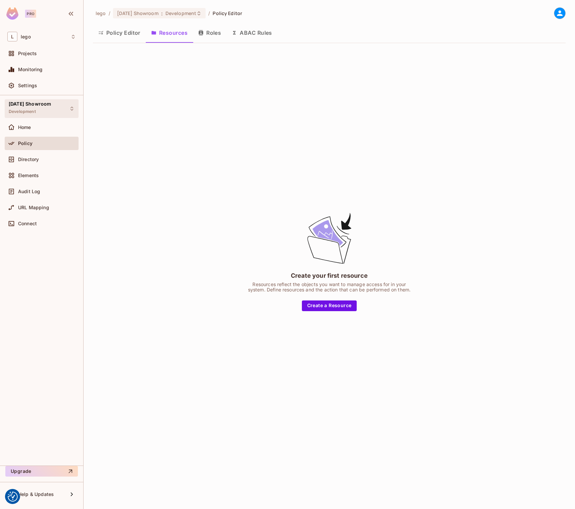
click at [44, 108] on div "[DATE] Showroom Development" at bounding box center [30, 108] width 42 height 14
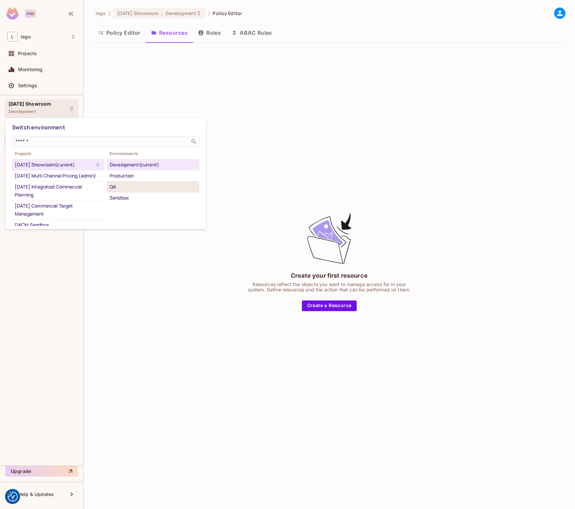
click at [132, 185] on div "QA" at bounding box center [153, 187] width 87 height 8
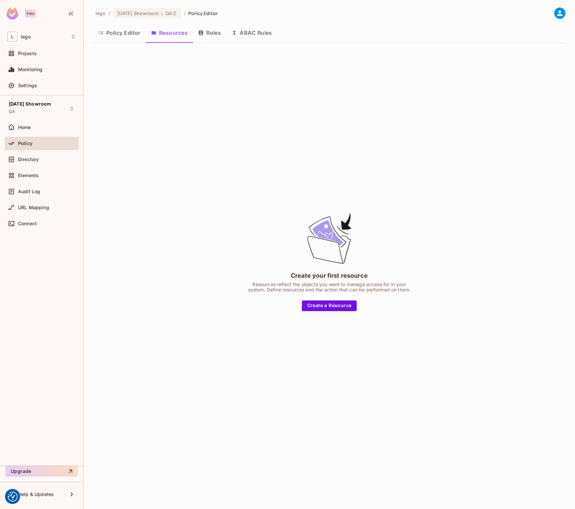
click at [166, 40] on button "Resources" at bounding box center [169, 32] width 47 height 17
click at [239, 34] on button "ABAC Rules" at bounding box center [251, 32] width 51 height 17
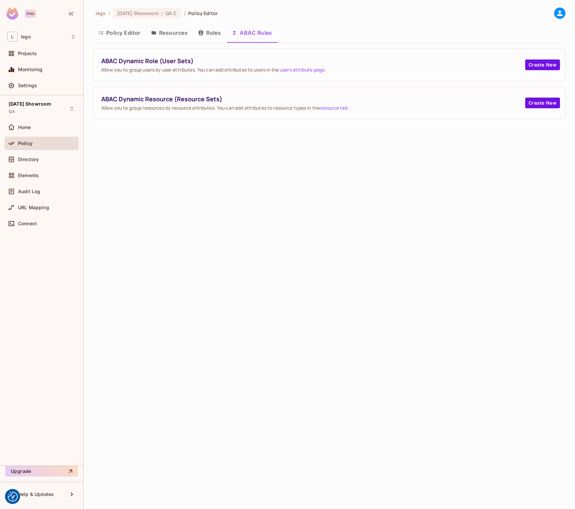
click at [208, 34] on button "Roles" at bounding box center [209, 32] width 33 height 17
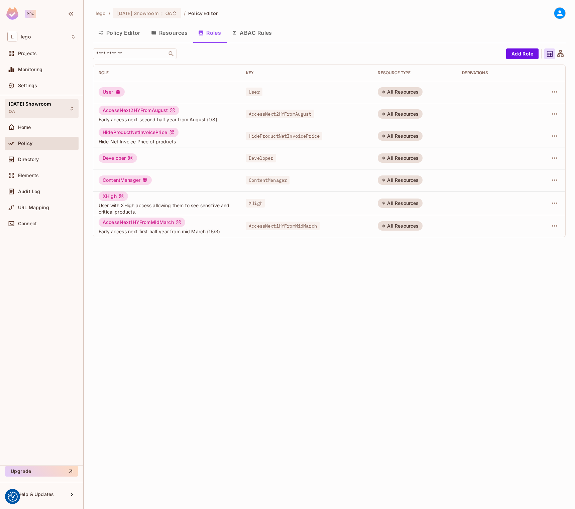
click at [43, 113] on div "[DATE] Showroom QA" at bounding box center [30, 108] width 42 height 14
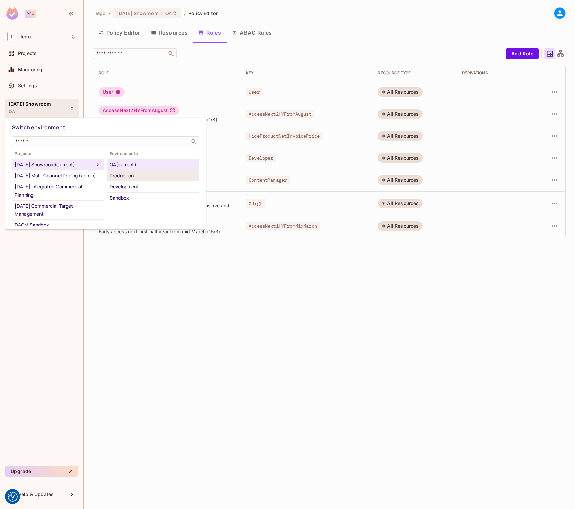
click at [131, 175] on div "Production" at bounding box center [153, 176] width 87 height 8
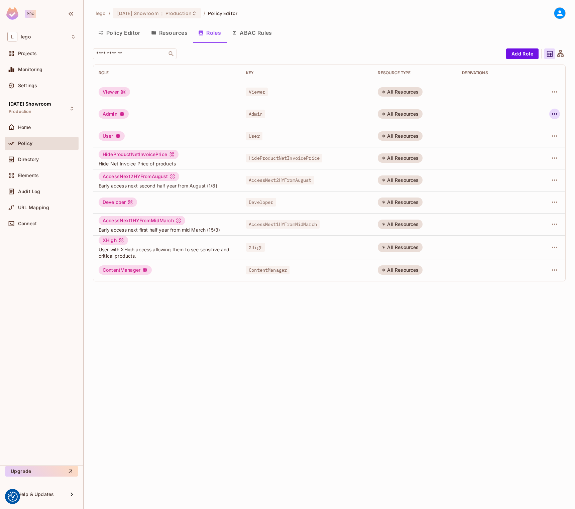
click at [556, 111] on icon "button" at bounding box center [554, 114] width 8 height 8
click at [538, 156] on div "Delete Role" at bounding box center [527, 158] width 26 height 7
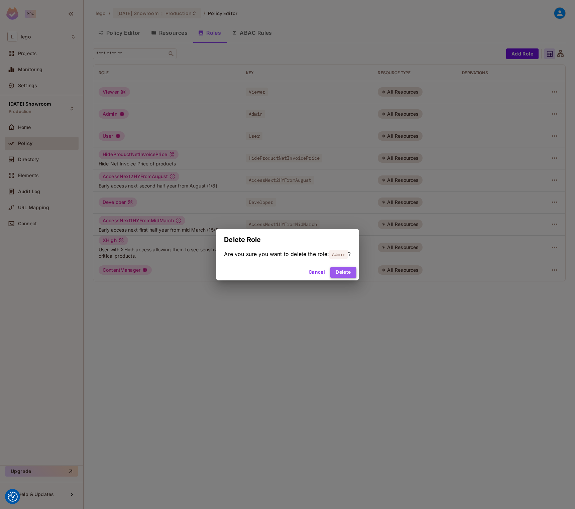
click at [341, 267] on button "Delete" at bounding box center [343, 272] width 26 height 11
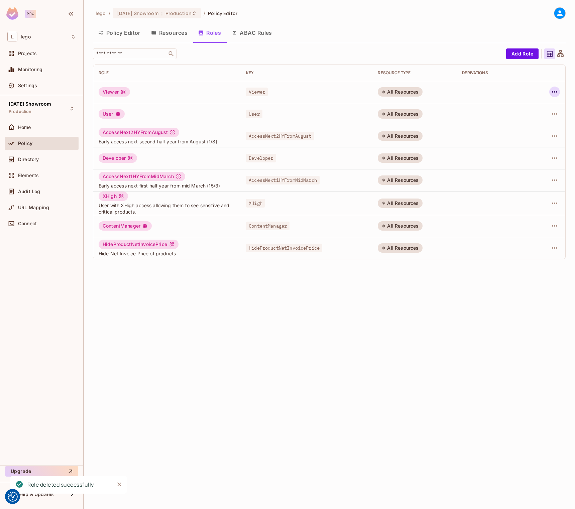
click at [555, 92] on icon "button" at bounding box center [554, 92] width 8 height 8
click at [541, 137] on span "Delete Role" at bounding box center [527, 136] width 30 height 11
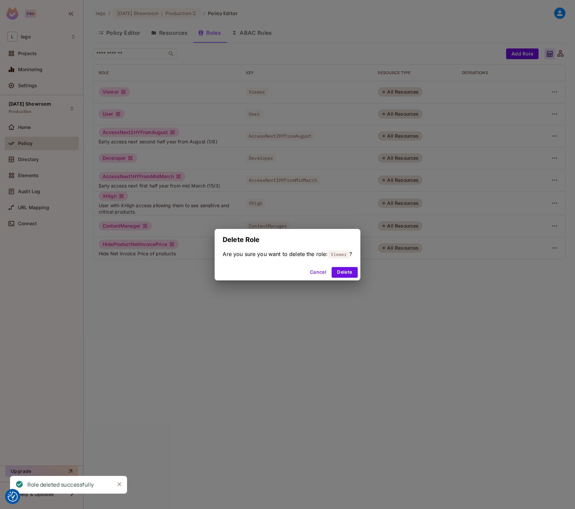
click at [346, 281] on div "Delete Role Are you sure you want to delete the role: Viewer ? Cancel Delete" at bounding box center [287, 254] width 575 height 509
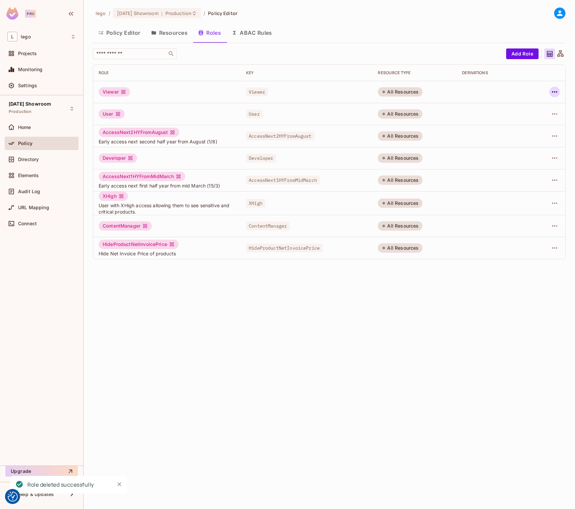
click at [556, 93] on icon "button" at bounding box center [554, 92] width 8 height 8
click at [528, 139] on div "Delete Role" at bounding box center [527, 136] width 26 height 7
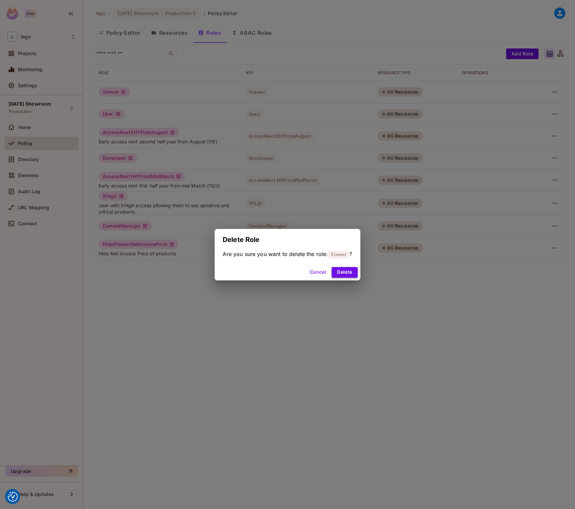
click at [343, 273] on button "Delete" at bounding box center [344, 272] width 26 height 11
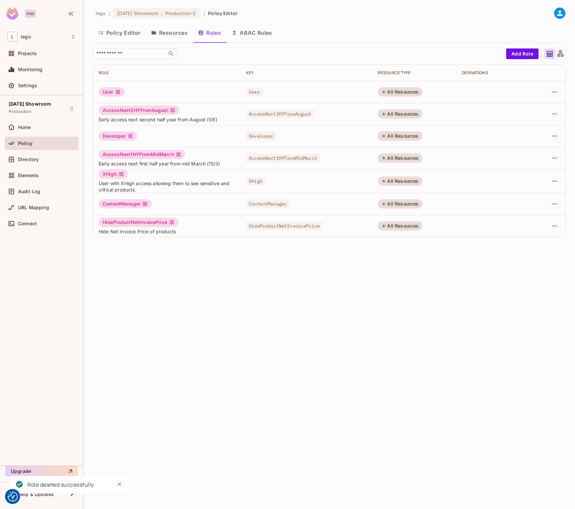
click at [172, 37] on button "Resources" at bounding box center [169, 32] width 47 height 17
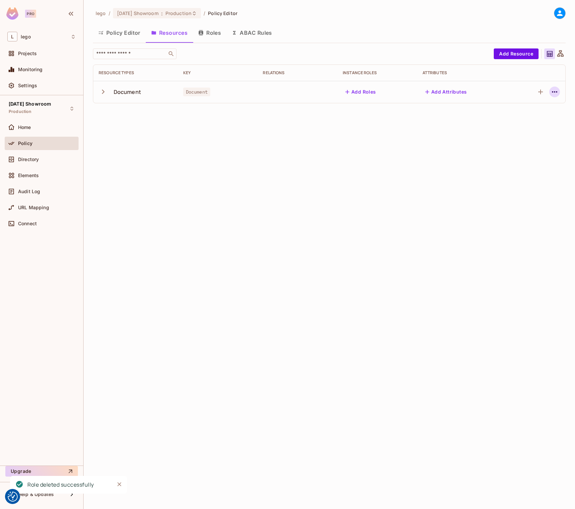
click at [555, 93] on icon "button" at bounding box center [554, 92] width 8 height 8
click at [540, 134] on div "Delete Resource" at bounding box center [527, 133] width 37 height 7
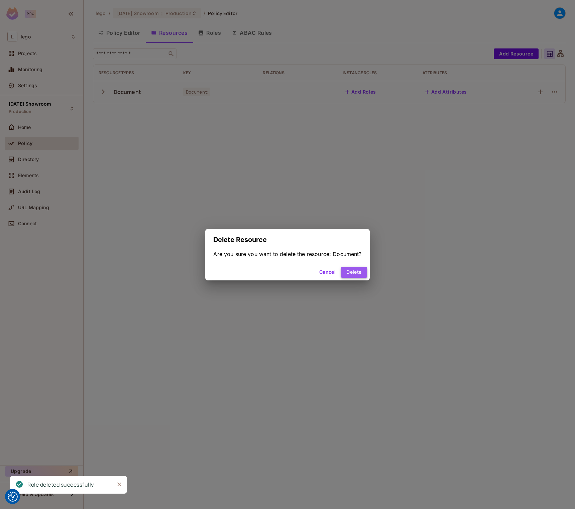
click at [352, 269] on button "Delete" at bounding box center [354, 272] width 26 height 11
